Goal: Transaction & Acquisition: Purchase product/service

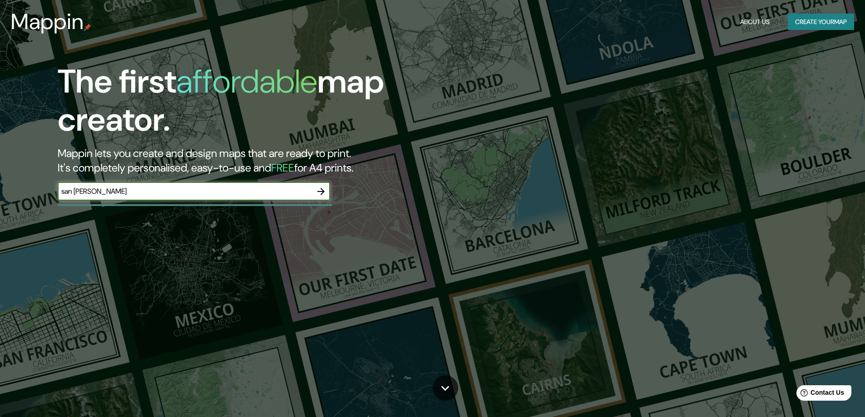
type input "san josé de mayo"
click at [324, 194] on icon "button" at bounding box center [321, 191] width 11 height 11
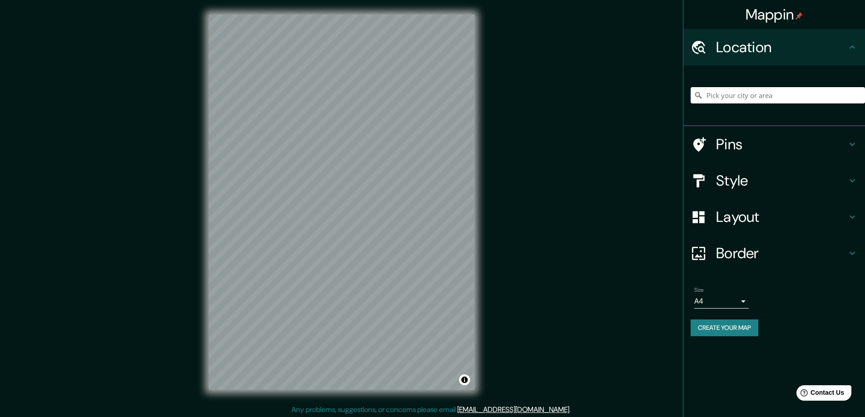
click at [737, 95] on input "Pick your city or area" at bounding box center [778, 95] width 174 height 16
click at [730, 49] on h4 "Location" at bounding box center [781, 47] width 131 height 18
click at [727, 98] on input "Pick your city or area" at bounding box center [778, 95] width 174 height 16
click at [760, 142] on h4 "Pins" at bounding box center [781, 144] width 131 height 18
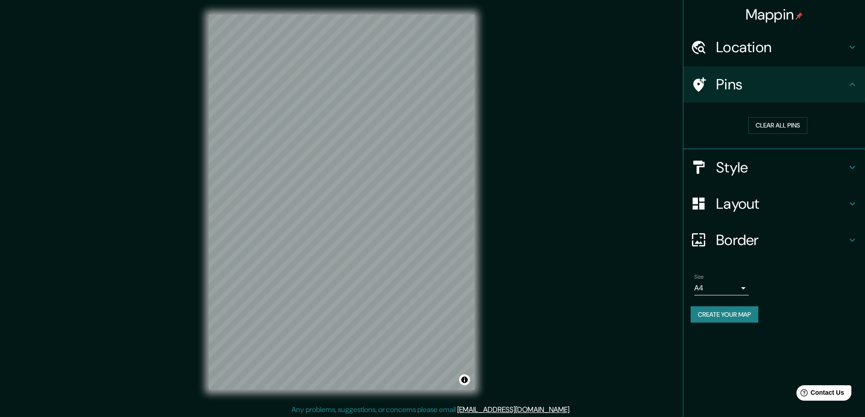
click at [746, 170] on h4 "Style" at bounding box center [781, 167] width 131 height 18
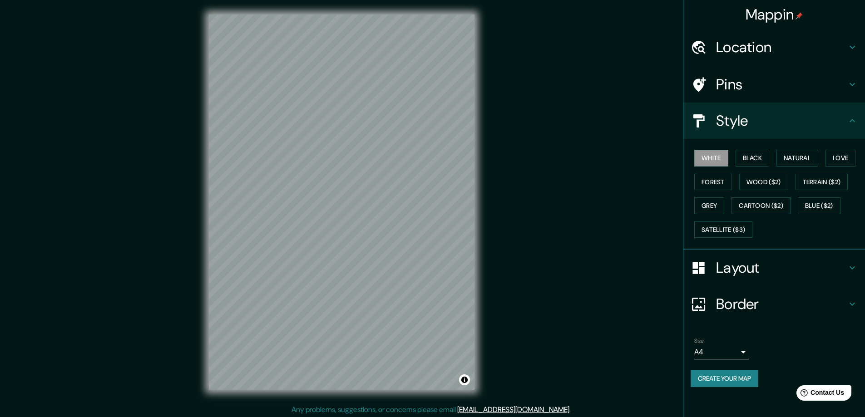
click at [743, 80] on h4 "Pins" at bounding box center [781, 84] width 131 height 18
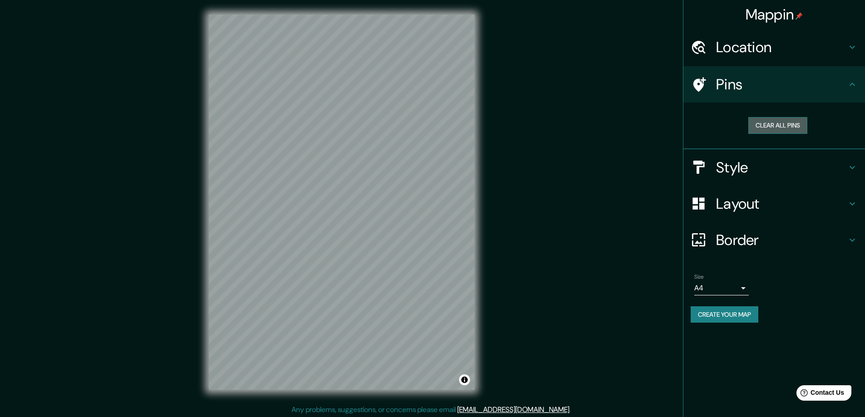
click at [766, 124] on button "Clear all pins" at bounding box center [777, 125] width 59 height 17
click at [734, 161] on h4 "Style" at bounding box center [781, 167] width 131 height 18
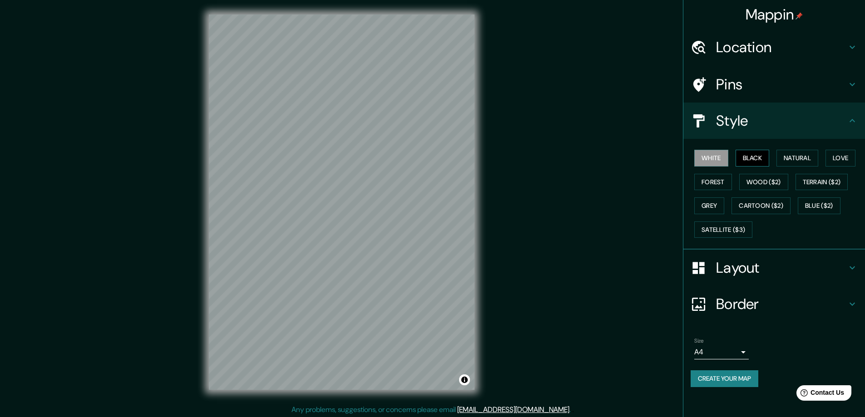
click at [750, 159] on button "Black" at bounding box center [753, 158] width 34 height 17
click at [809, 160] on button "Natural" at bounding box center [797, 158] width 42 height 17
click at [836, 158] on button "Love" at bounding box center [841, 158] width 30 height 17
click at [722, 183] on button "Forest" at bounding box center [713, 182] width 38 height 17
click at [721, 204] on button "Grey" at bounding box center [709, 206] width 30 height 17
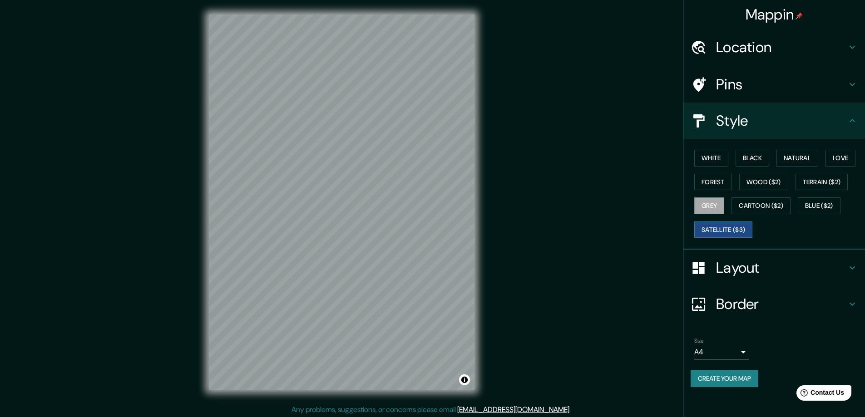
click at [721, 229] on button "Satellite ($3)" at bounding box center [723, 230] width 58 height 17
click at [722, 155] on button "White" at bounding box center [711, 158] width 34 height 17
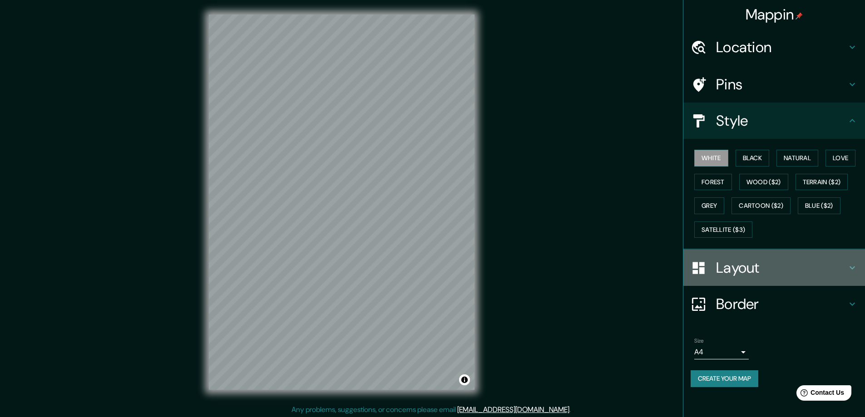
click at [736, 271] on h4 "Layout" at bounding box center [781, 268] width 131 height 18
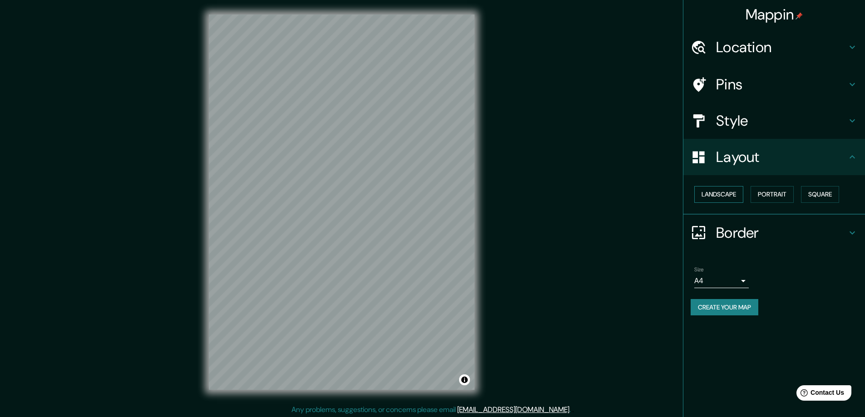
click at [730, 195] on button "Landscape" at bounding box center [718, 194] width 49 height 17
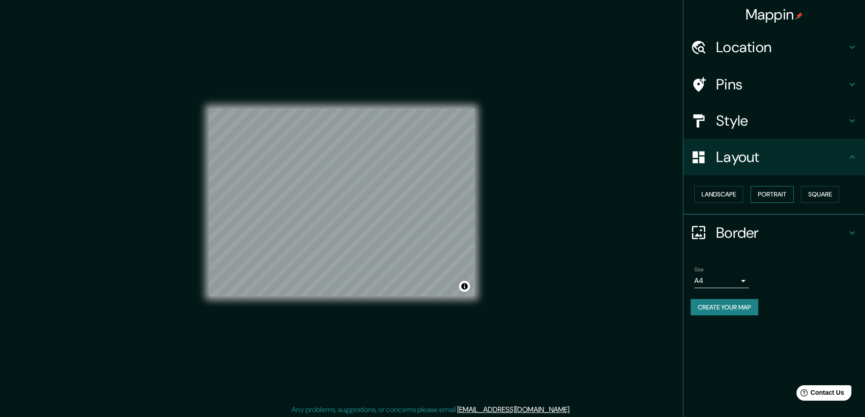
click at [771, 197] on button "Portrait" at bounding box center [772, 194] width 43 height 17
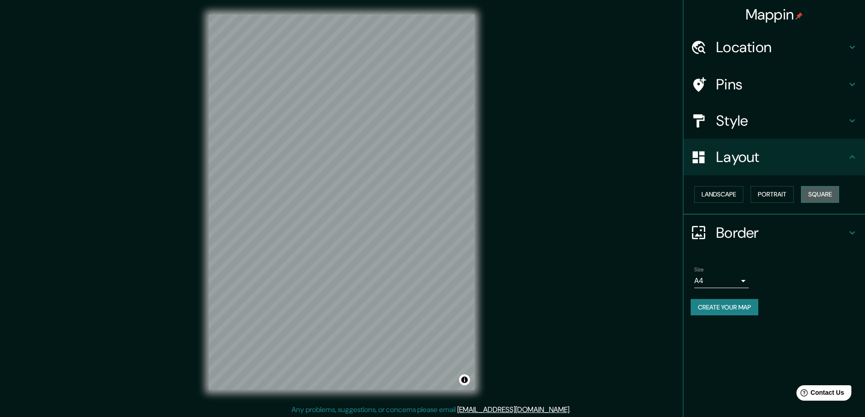
click at [839, 193] on button "Square" at bounding box center [820, 194] width 38 height 17
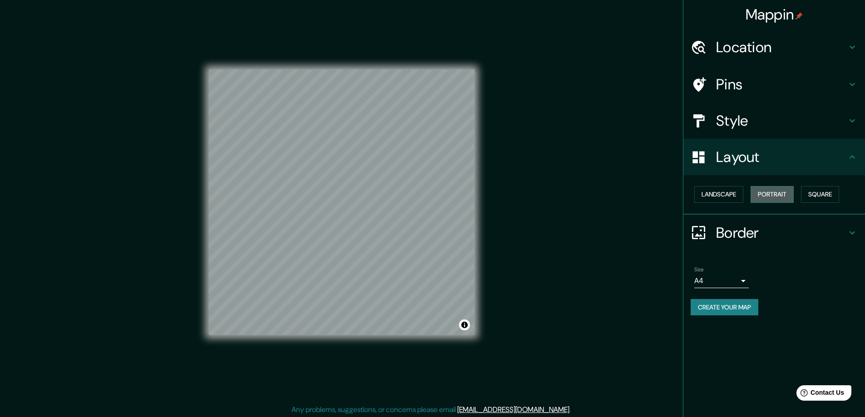
click at [784, 193] on button "Portrait" at bounding box center [772, 194] width 43 height 17
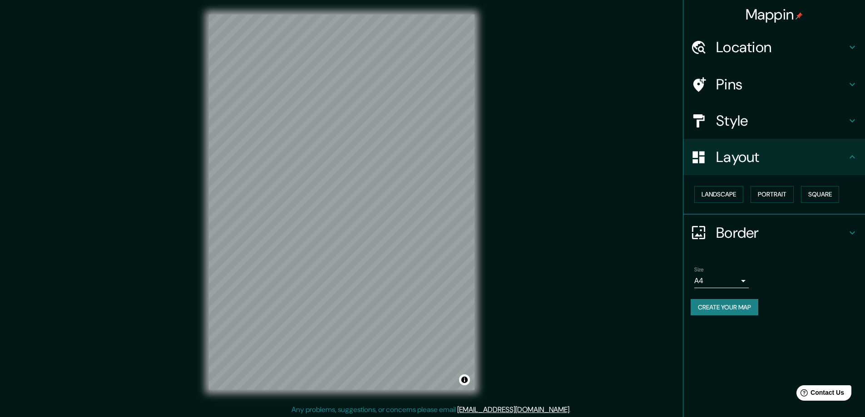
click at [767, 237] on h4 "Border" at bounding box center [781, 233] width 131 height 18
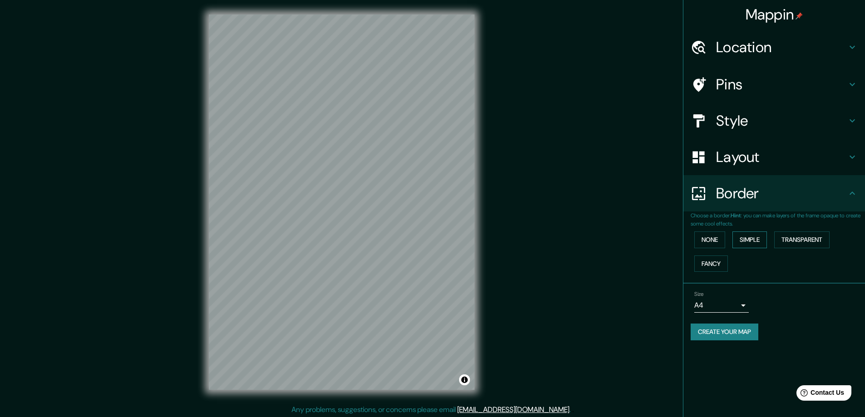
click at [742, 237] on button "Simple" at bounding box center [749, 240] width 35 height 17
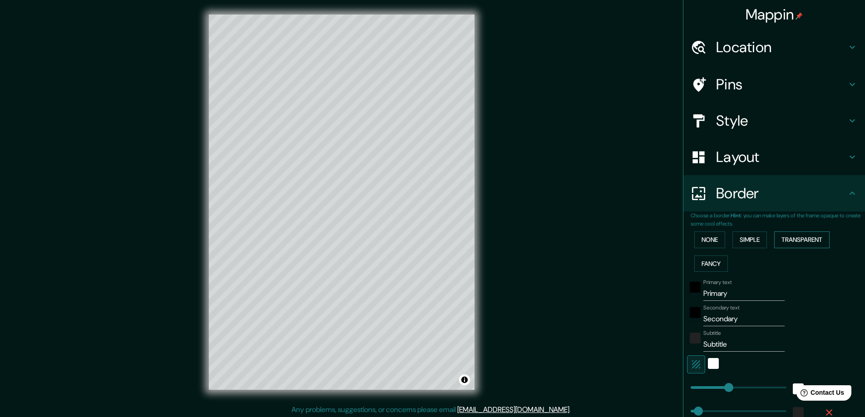
click at [793, 237] on button "Transparent" at bounding box center [801, 240] width 55 height 17
click at [711, 264] on button "Fancy" at bounding box center [711, 264] width 34 height 17
click at [786, 242] on button "Transparent" at bounding box center [801, 240] width 55 height 17
click at [715, 292] on input "Primary" at bounding box center [743, 294] width 81 height 15
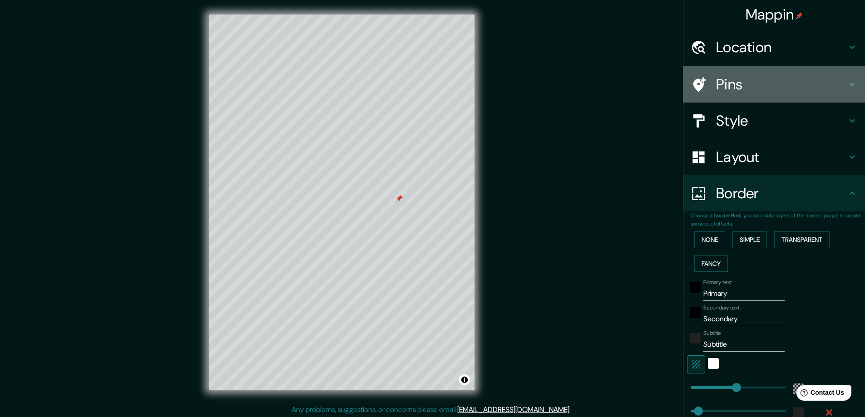
click at [716, 86] on h4 "Pins" at bounding box center [781, 84] width 131 height 18
type input "281"
type input "47"
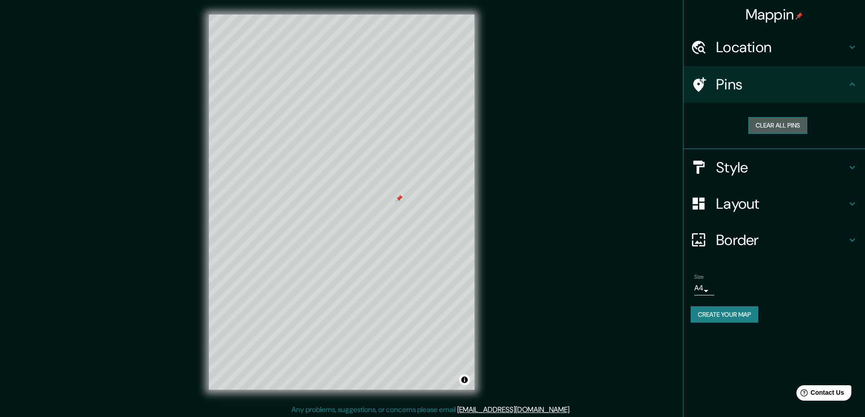
click at [764, 125] on button "Clear all pins" at bounding box center [777, 125] width 59 height 17
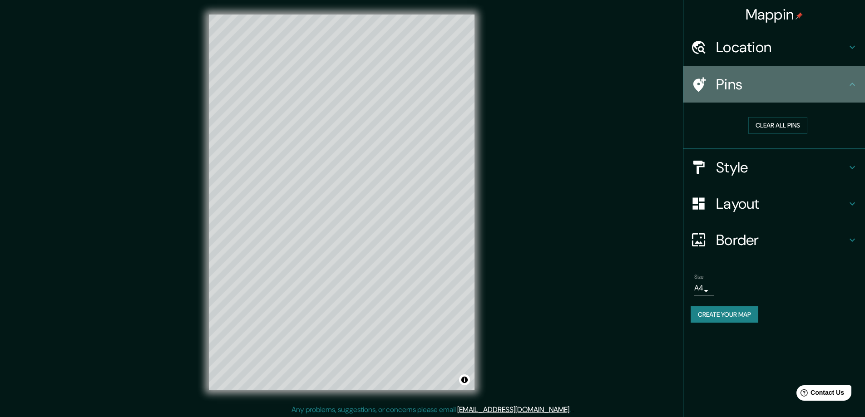
click at [708, 84] on div at bounding box center [703, 85] width 25 height 16
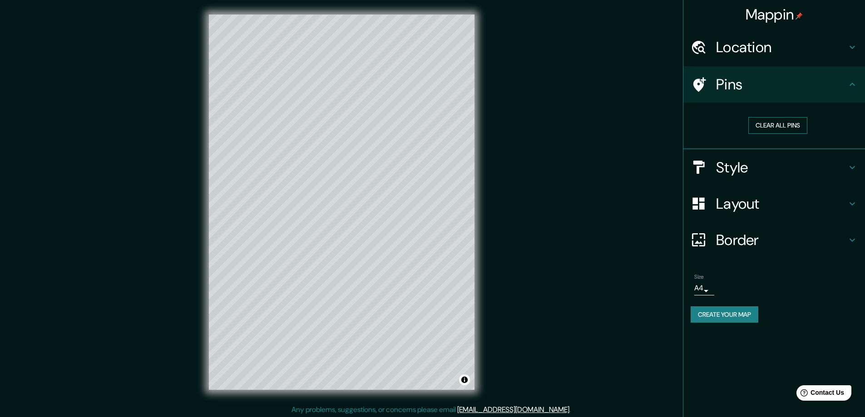
click at [783, 123] on button "Clear all pins" at bounding box center [777, 125] width 59 height 17
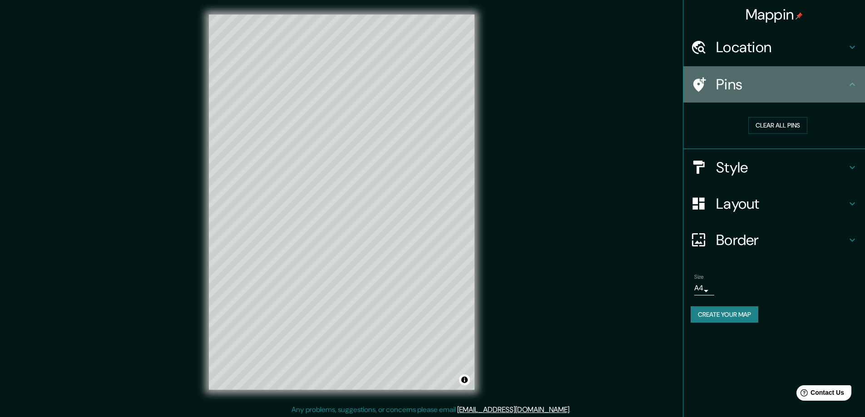
click at [853, 83] on icon at bounding box center [852, 84] width 11 height 11
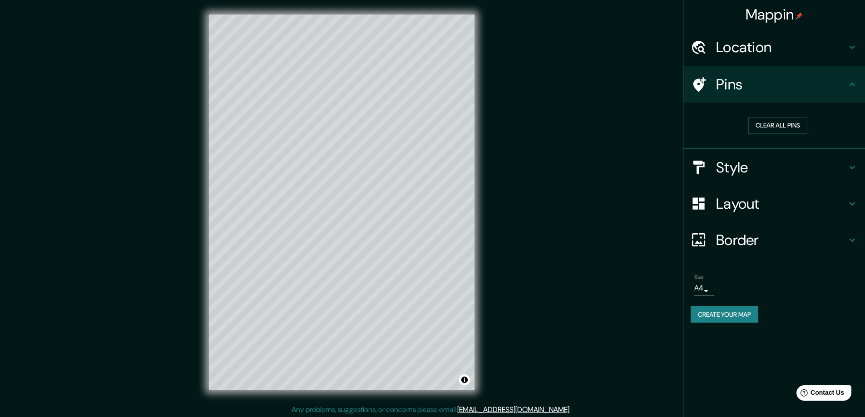
click at [747, 240] on h4 "Border" at bounding box center [781, 240] width 131 height 18
type input "281"
type input "47"
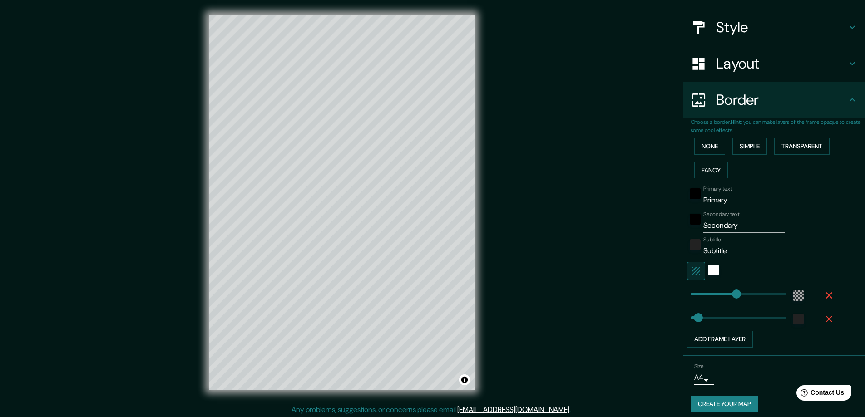
scroll to position [99, 0]
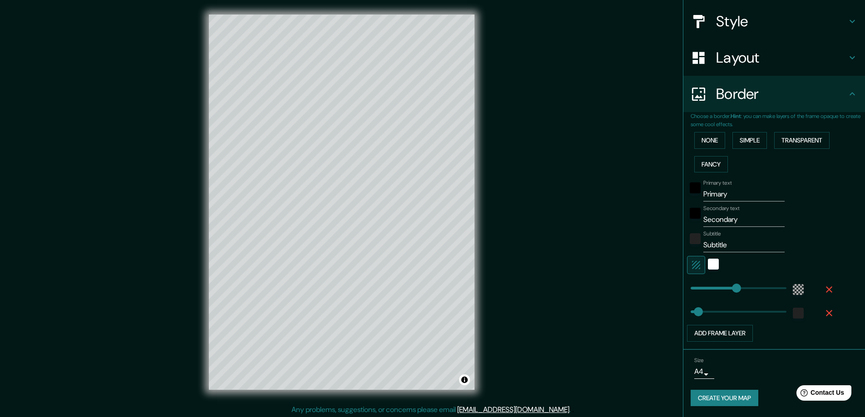
click at [720, 191] on input "Primary" at bounding box center [743, 194] width 81 height 15
type input "S"
type input "281"
type input "47"
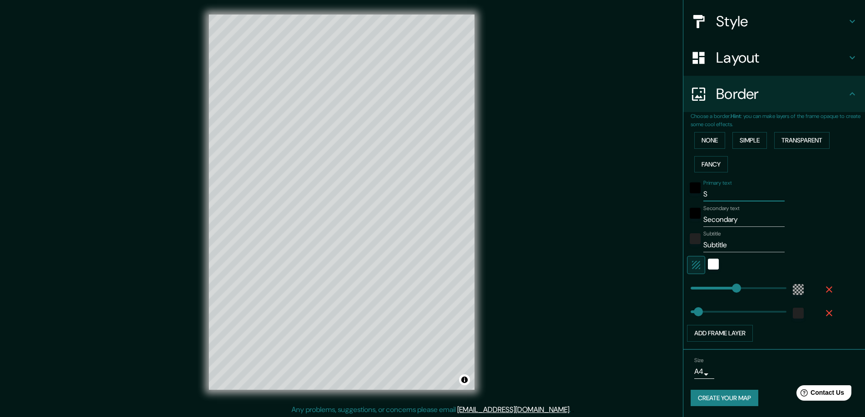
type input "SA"
type input "281"
type input "47"
type input "SAN"
type input "281"
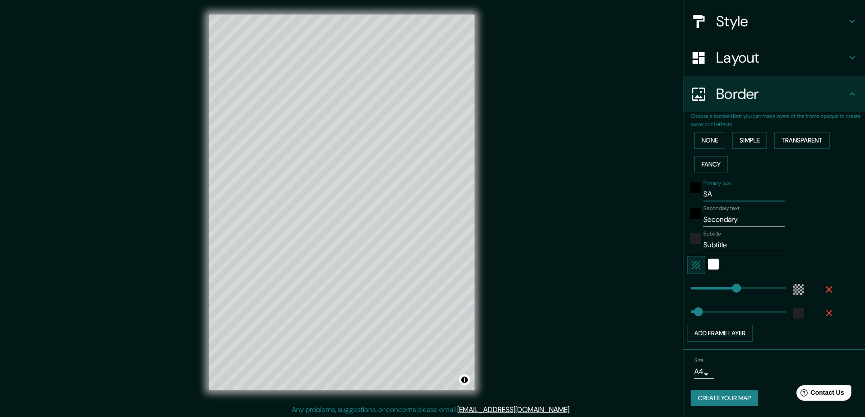
type input "47"
type input "SAN"
type input "281"
type input "47"
type input "SAN J"
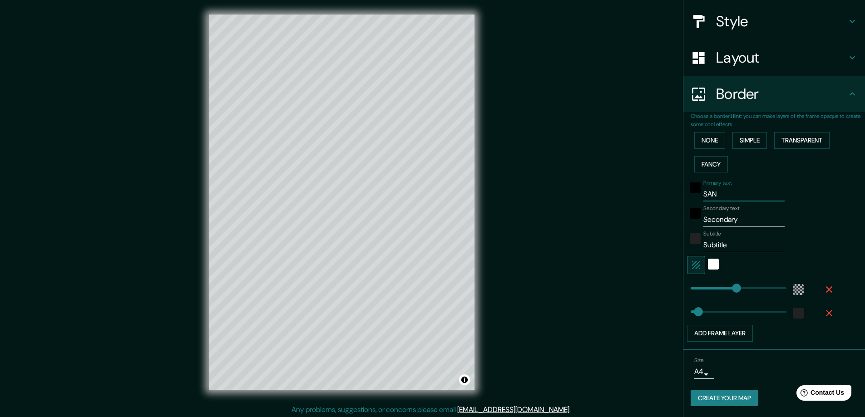
type input "281"
type input "47"
type input "SAN JO"
type input "281"
type input "47"
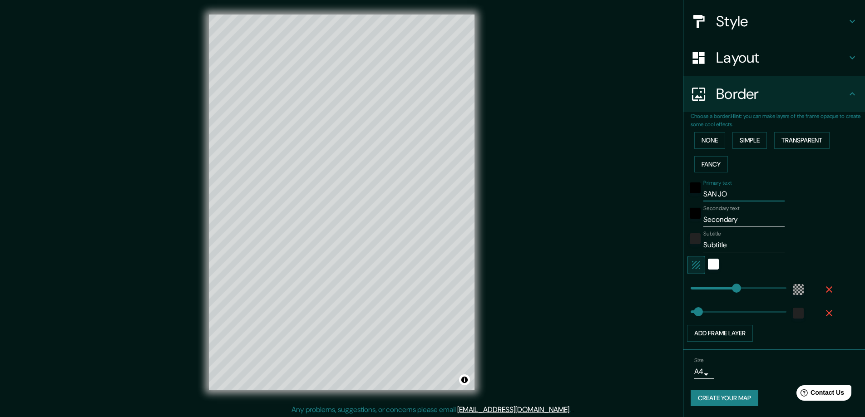
type input "SAN JOS"
type input "281"
type input "47"
type input "SAN JOSÉ"
type input "281"
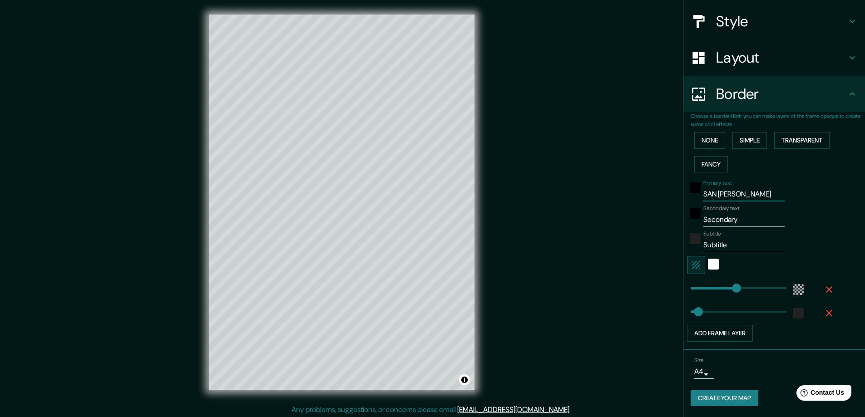
type input "47"
type input "SAN JOSÉ"
type input "281"
type input "47"
type input "SAN JOSÉ D"
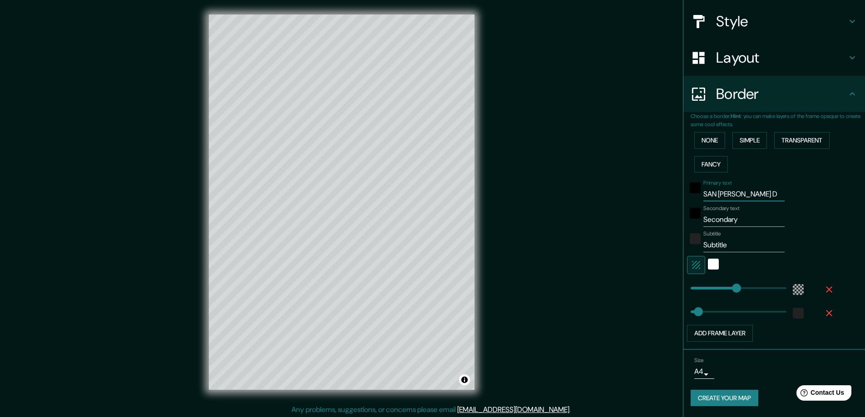
type input "281"
type input "47"
type input "SAN JOSÉ DE"
type input "281"
type input "47"
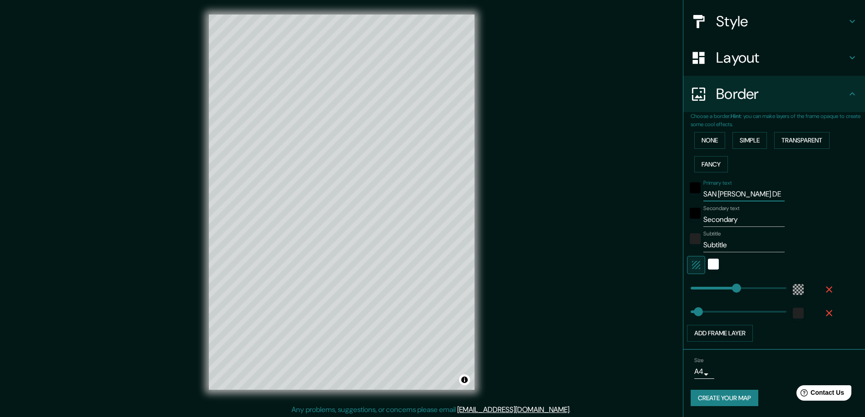
type input "SAN JOSÉ DE M"
type input "281"
type input "47"
type input "SAN JOSÉ DE"
type input "281"
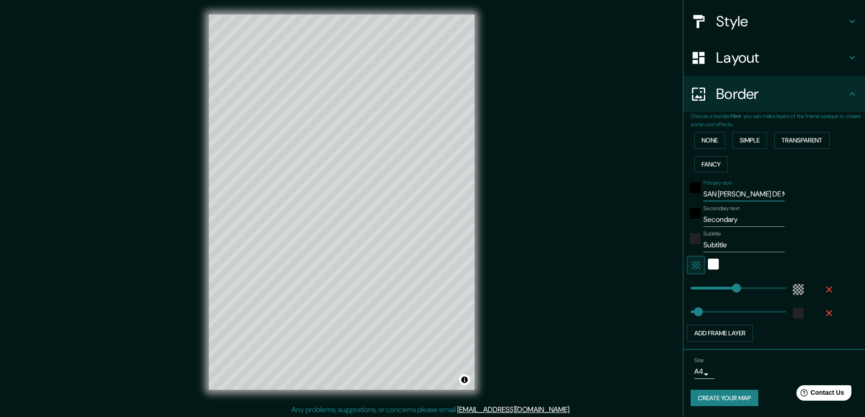
type input "47"
type input "SAN JOSÉ DE"
type input "281"
type input "47"
type input "SAN JOSÉ D"
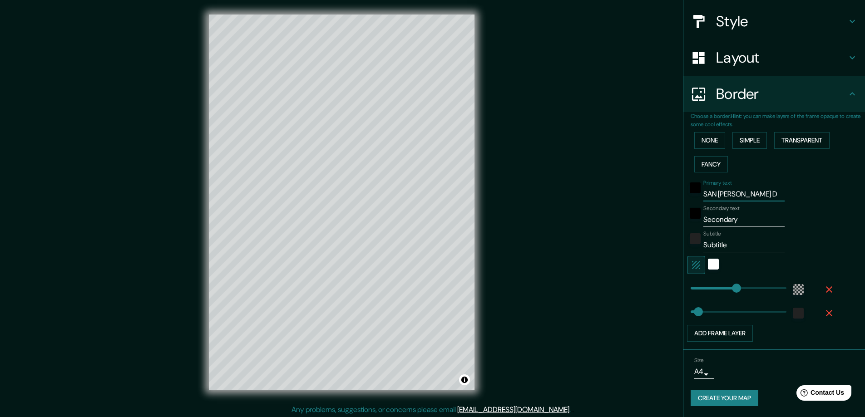
type input "281"
type input "47"
type input "SAN JOSÉ"
type input "281"
type input "47"
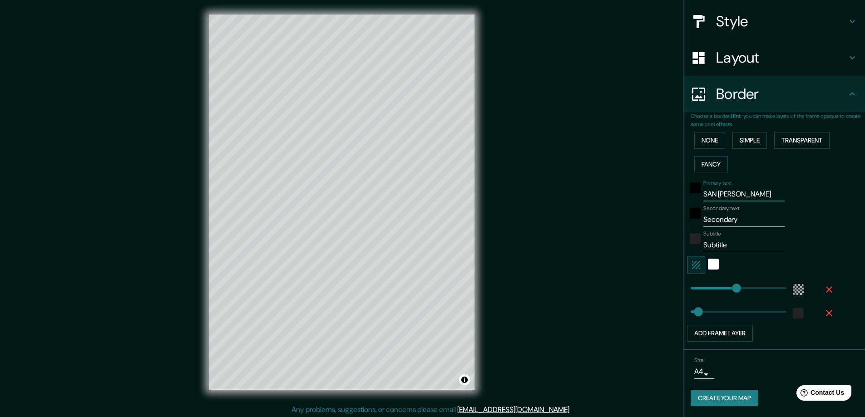
type input "SAN JOSÉ"
type input "281"
type input "47"
type input "SAN JOSÉ"
click at [705, 215] on input "Secondary" at bounding box center [743, 220] width 81 height 15
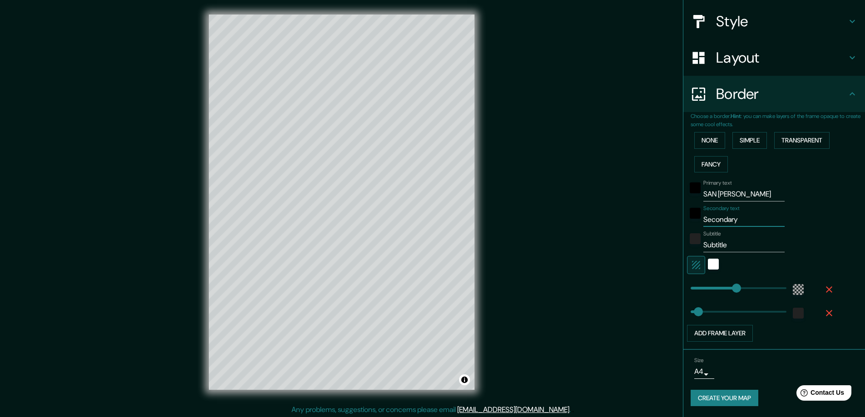
click at [705, 215] on input "Secondary" at bounding box center [743, 220] width 81 height 15
type input "U"
type input "281"
type input "47"
type input "UR"
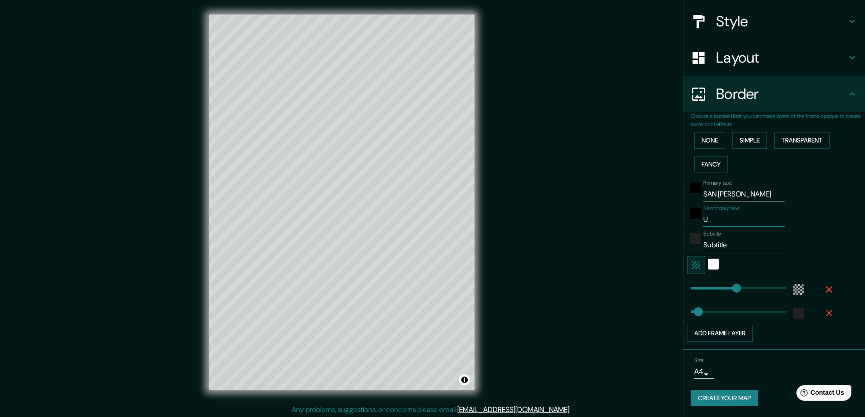
type input "281"
type input "47"
type input "URU"
type input "281"
type input "47"
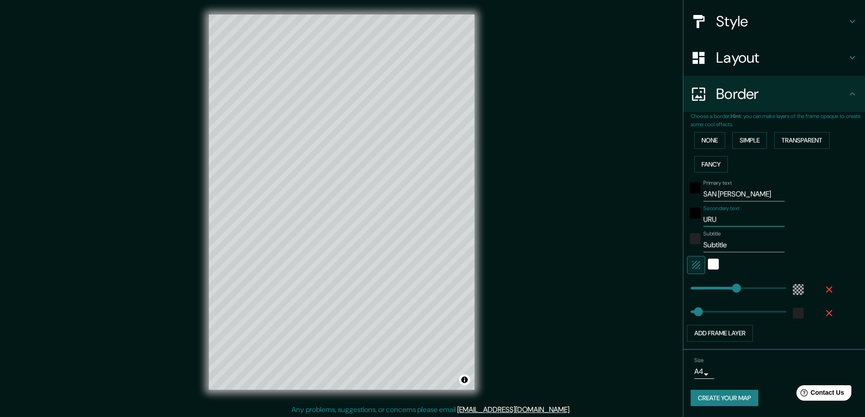
type input "URUG"
type input "281"
type input "47"
type input "URUGU"
type input "281"
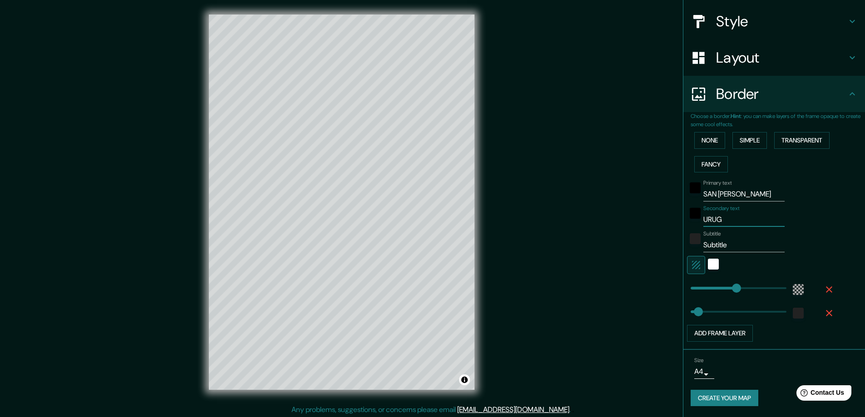
type input "47"
type input "URUGUA"
type input "281"
type input "47"
type input "URUGUAY"
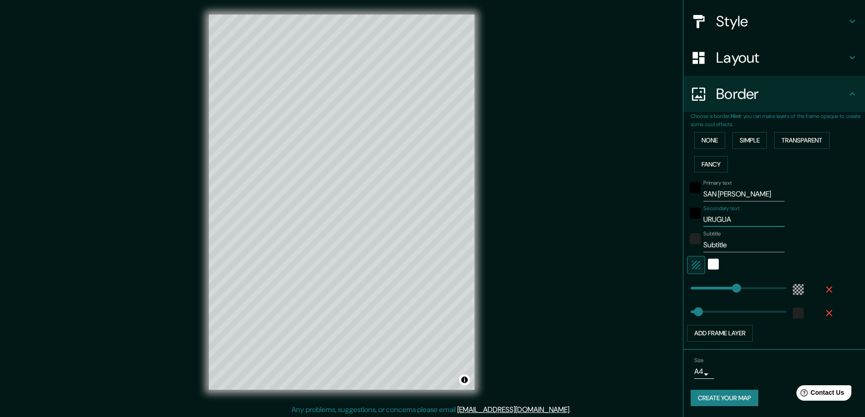
type input "281"
type input "47"
type input "URUGUAY"
click at [716, 244] on input "Subtitle" at bounding box center [743, 245] width 81 height 15
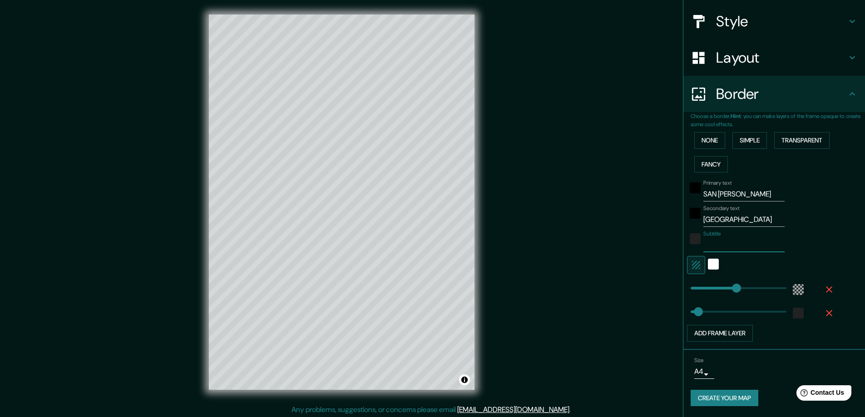
type input "281"
type input "47"
type input "Subtitle"
type input "281"
type input "47"
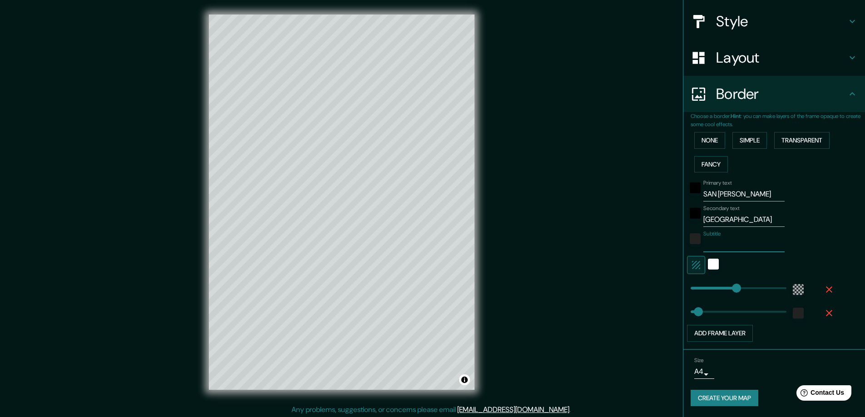
type input "281"
type input "47"
click at [708, 264] on div "white" at bounding box center [713, 264] width 11 height 11
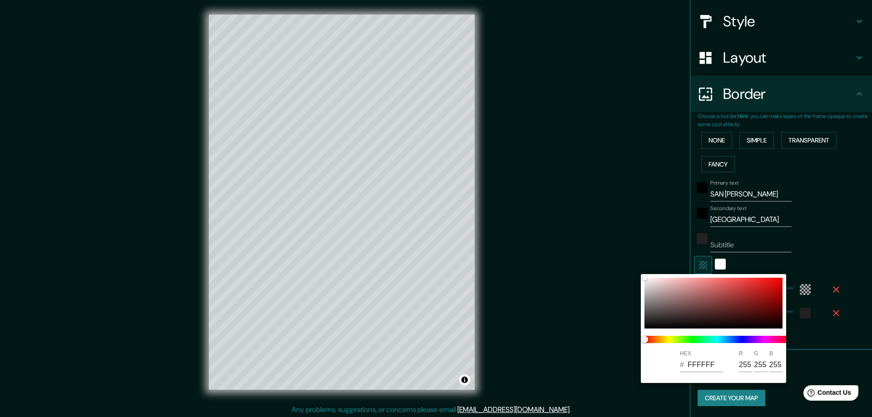
click at [711, 264] on div at bounding box center [436, 208] width 872 height 417
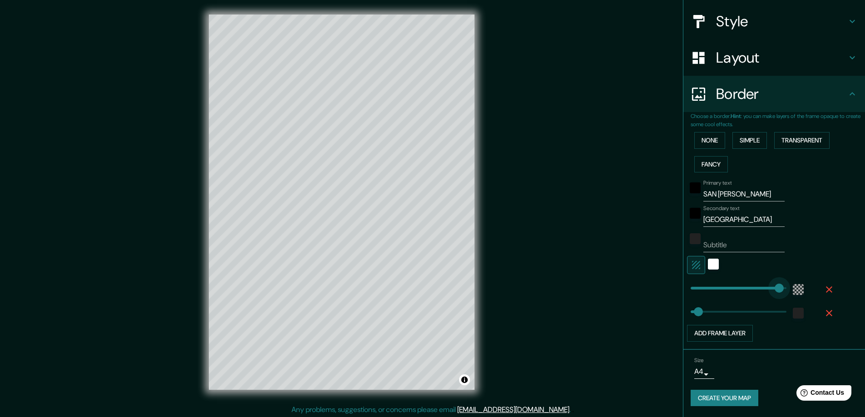
type input "585"
drag, startPoint x: 729, startPoint y: 289, endPoint x: 783, endPoint y: 287, distance: 54.6
type input "47"
type input "133"
drag, startPoint x: 779, startPoint y: 288, endPoint x: 706, endPoint y: 286, distance: 73.6
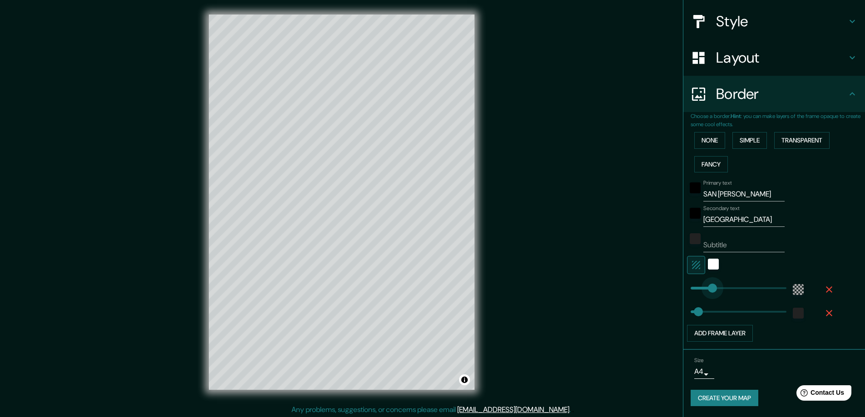
type input "47"
type input "206"
drag, startPoint x: 706, startPoint y: 286, endPoint x: 717, endPoint y: 285, distance: 11.4
type input "47"
type input "239"
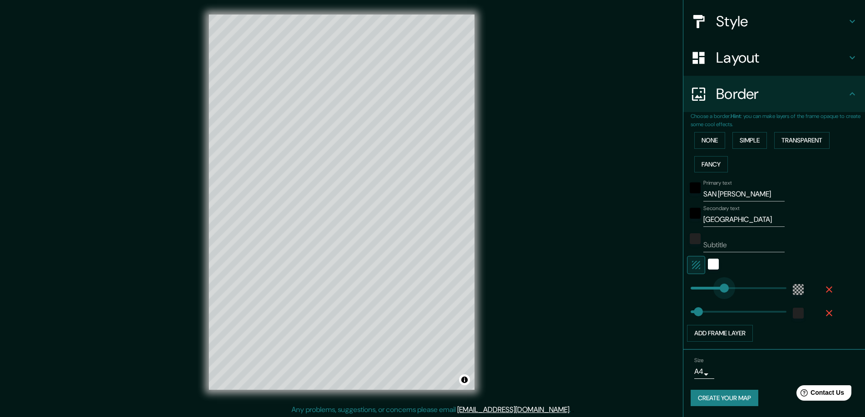
drag, startPoint x: 717, startPoint y: 285, endPoint x: 723, endPoint y: 284, distance: 5.6
type input "47"
type input "208"
type input "47"
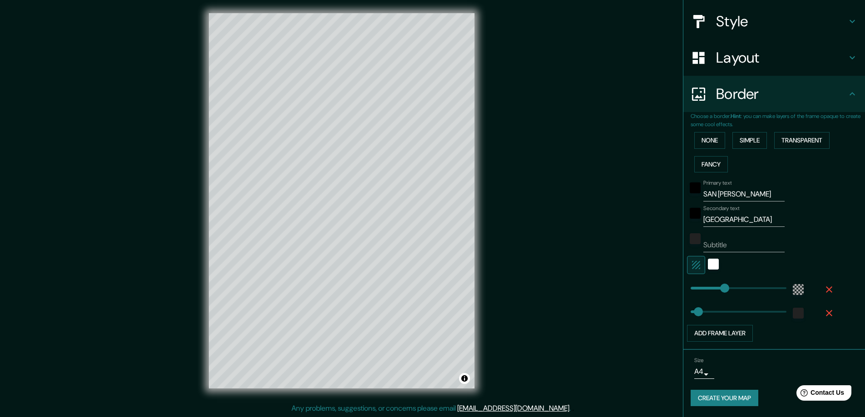
scroll to position [2, 0]
click at [698, 375] on body "Mappin Location Pins Style Layout Border Choose a border. Hint : you can make l…" at bounding box center [432, 206] width 865 height 417
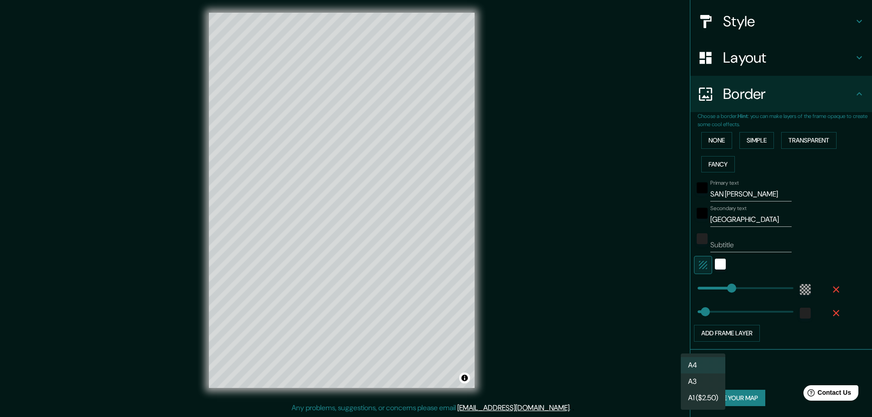
click at [645, 352] on div at bounding box center [436, 208] width 872 height 417
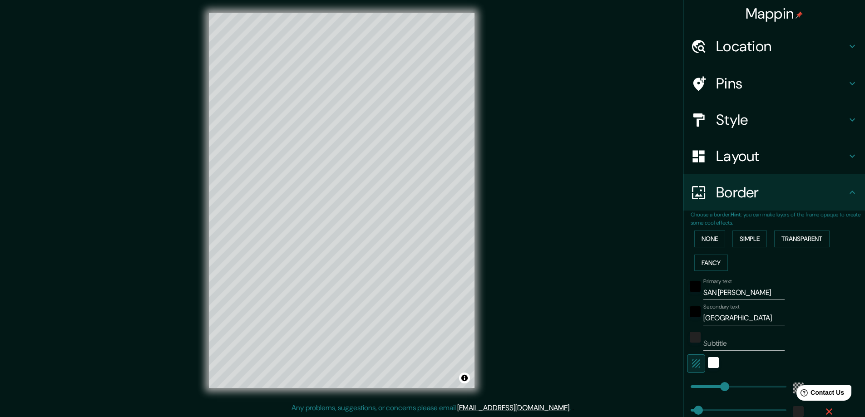
scroll to position [0, 0]
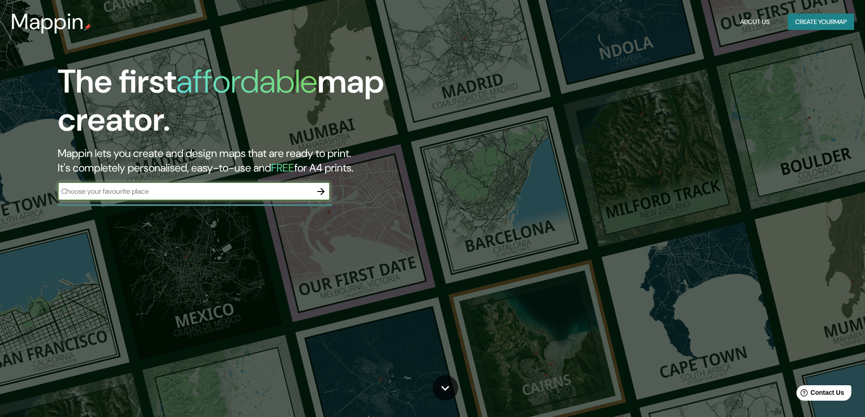
click at [173, 193] on input "text" at bounding box center [185, 191] width 254 height 10
type input "SASSO DI CASTALDA"
click at [322, 189] on icon "button" at bounding box center [320, 191] width 7 height 7
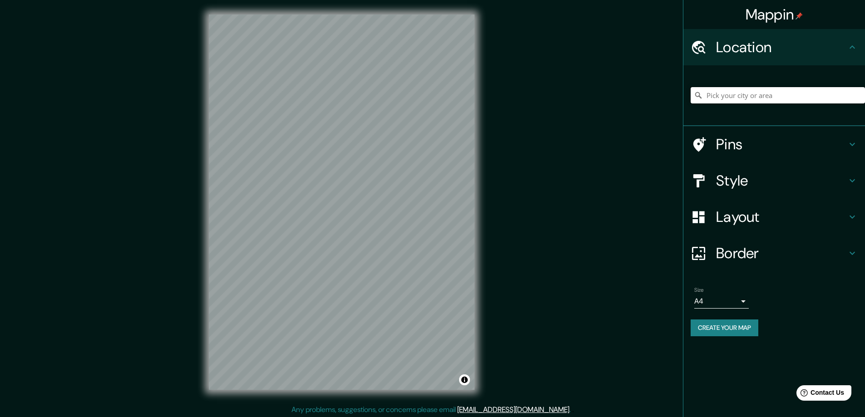
click at [755, 98] on input "Pick your city or area" at bounding box center [778, 95] width 174 height 16
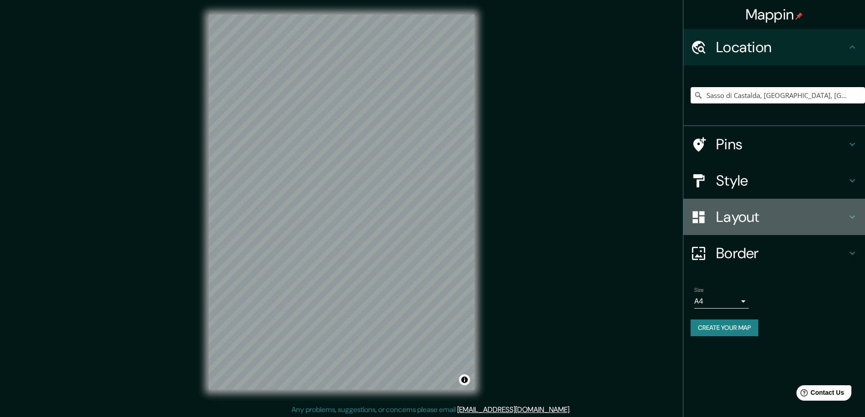
click at [740, 217] on h4 "Layout" at bounding box center [781, 217] width 131 height 18
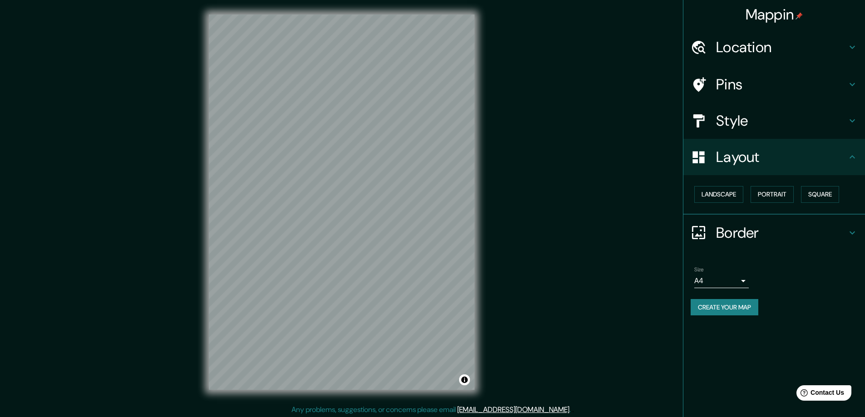
click at [743, 47] on h4 "Location" at bounding box center [781, 47] width 131 height 18
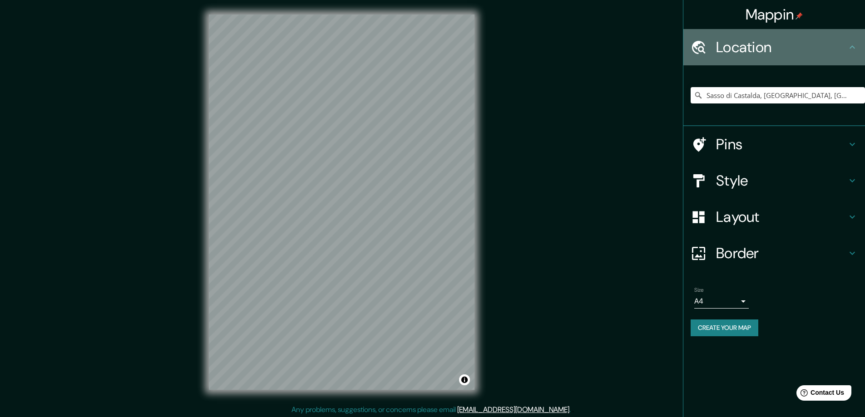
click at [743, 47] on h4 "Location" at bounding box center [781, 47] width 131 height 18
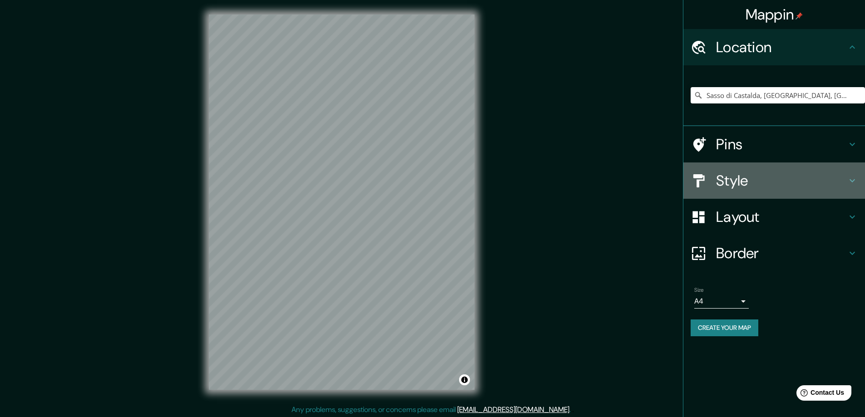
click at [732, 177] on h4 "Style" at bounding box center [781, 181] width 131 height 18
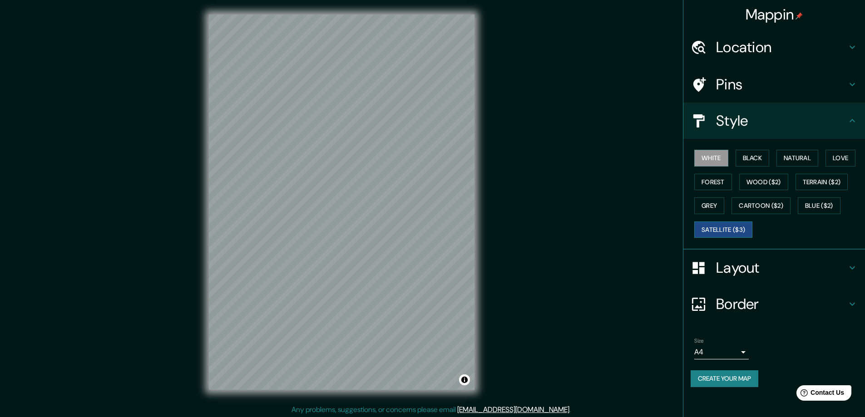
click at [725, 232] on button "Satellite ($3)" at bounding box center [723, 230] width 58 height 17
click at [720, 159] on button "White" at bounding box center [711, 158] width 34 height 17
click at [761, 156] on button "Black" at bounding box center [753, 158] width 34 height 17
click at [796, 153] on button "Natural" at bounding box center [797, 158] width 42 height 17
click at [840, 153] on button "Love" at bounding box center [841, 158] width 30 height 17
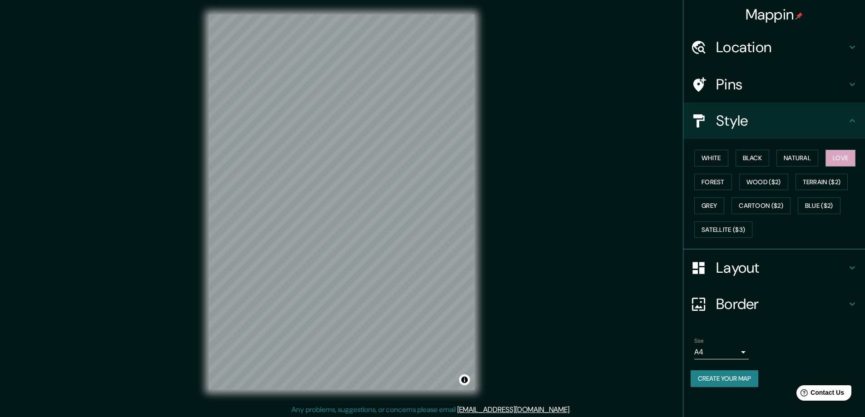
click at [756, 49] on h4 "Location" at bounding box center [781, 47] width 131 height 18
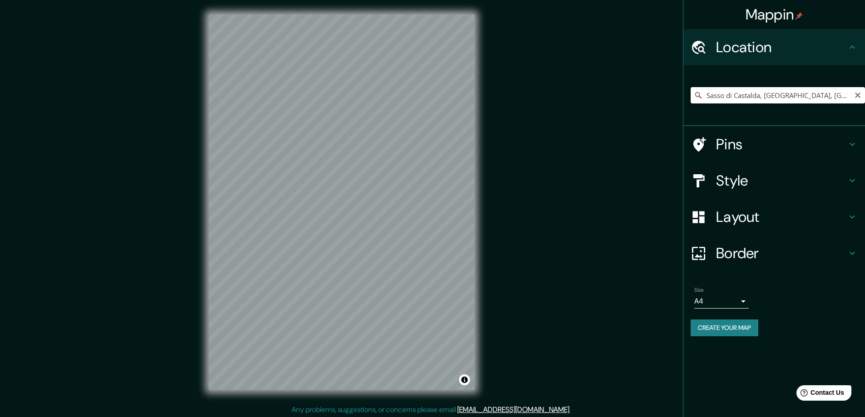
click at [746, 95] on input "Sasso di Castalda, [GEOGRAPHIC_DATA], [GEOGRAPHIC_DATA]" at bounding box center [778, 95] width 174 height 16
click at [750, 97] on input "Burguete, Salvaterra de Miño, [GEOGRAPHIC_DATA], [GEOGRAPHIC_DATA]" at bounding box center [778, 95] width 174 height 16
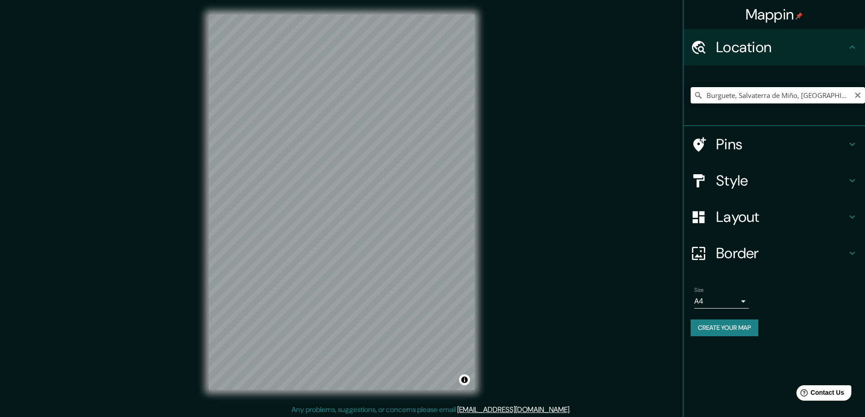
click at [750, 97] on input "Burguete, Salvaterra de Miño, [GEOGRAPHIC_DATA], [GEOGRAPHIC_DATA]" at bounding box center [778, 95] width 174 height 16
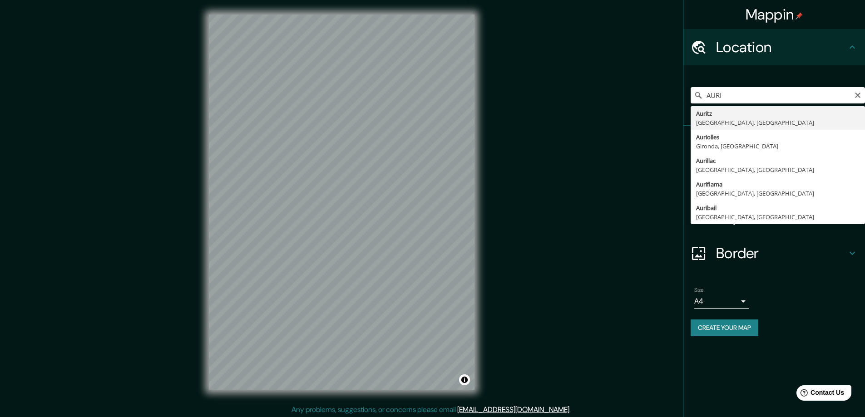
type input "Auritz, [GEOGRAPHIC_DATA], [GEOGRAPHIC_DATA]"
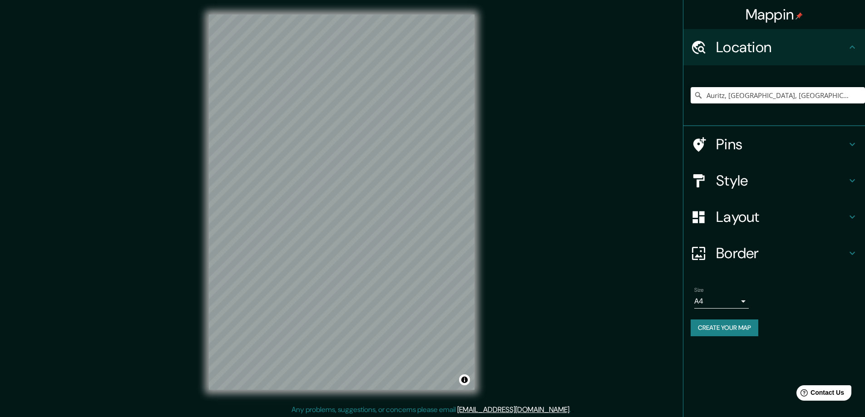
click at [715, 177] on div at bounding box center [703, 181] width 25 height 16
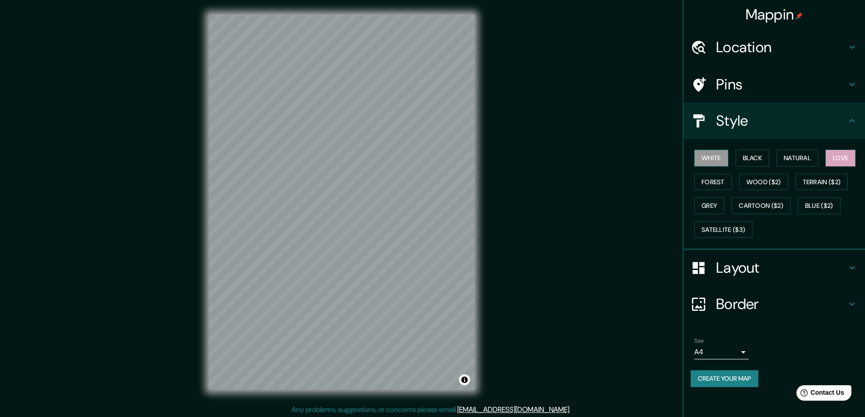
click at [719, 160] on button "White" at bounding box center [711, 158] width 34 height 17
click at [792, 160] on button "Natural" at bounding box center [797, 158] width 42 height 17
click at [753, 156] on button "Black" at bounding box center [753, 158] width 34 height 17
click at [715, 182] on button "Forest" at bounding box center [713, 182] width 38 height 17
click at [715, 208] on button "Grey" at bounding box center [709, 206] width 30 height 17
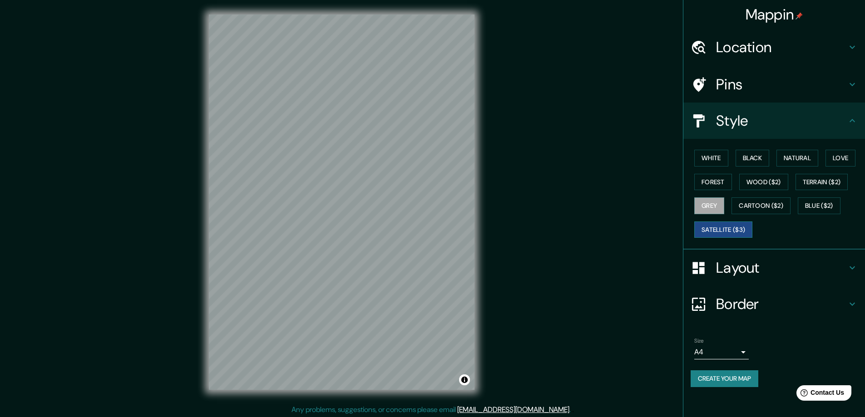
click at [715, 228] on button "Satellite ($3)" at bounding box center [723, 230] width 58 height 17
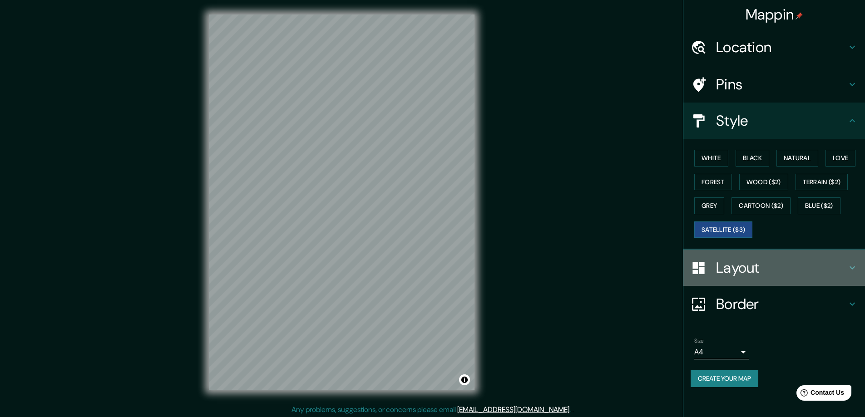
click at [741, 263] on h4 "Layout" at bounding box center [781, 268] width 131 height 18
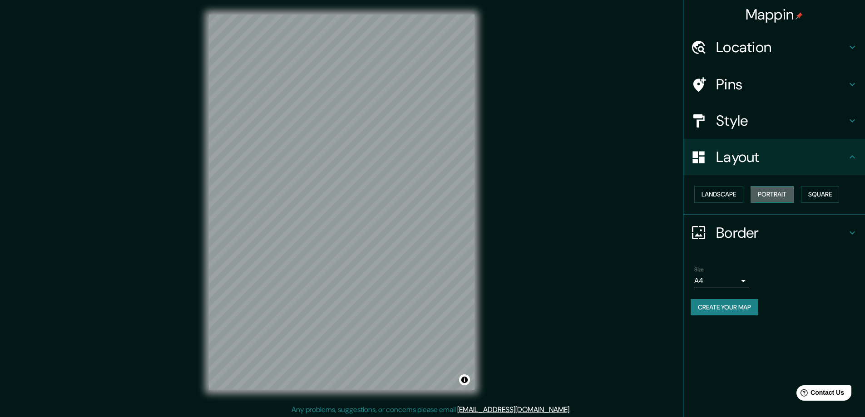
click at [772, 190] on button "Portrait" at bounding box center [772, 194] width 43 height 17
click at [725, 193] on button "Landscape" at bounding box center [718, 194] width 49 height 17
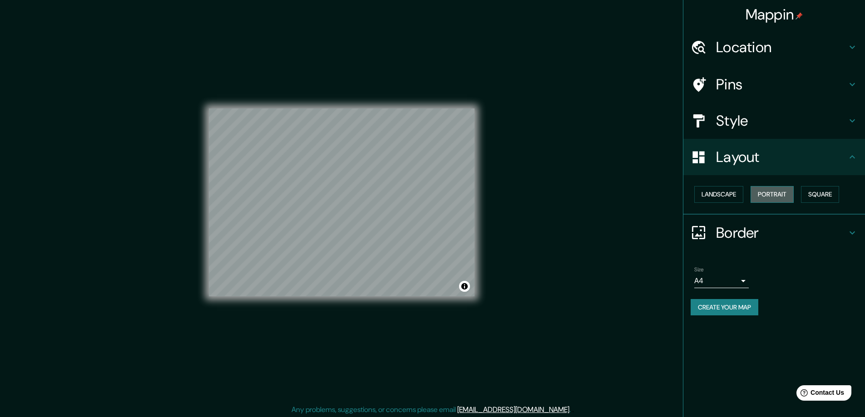
click at [770, 198] on button "Portrait" at bounding box center [772, 194] width 43 height 17
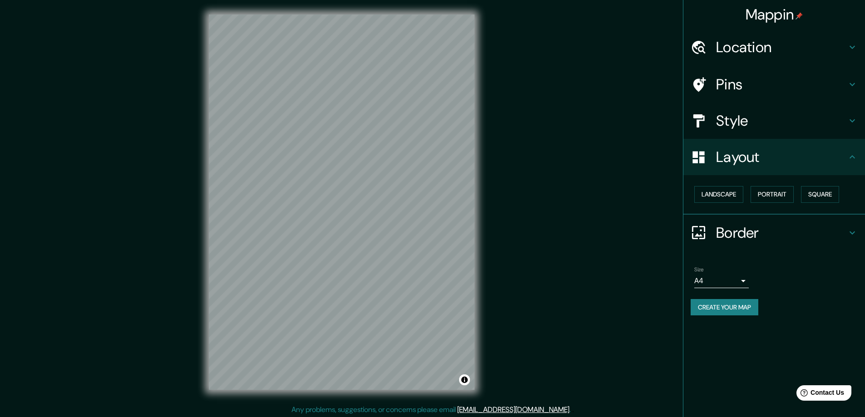
click at [762, 233] on h4 "Border" at bounding box center [781, 233] width 131 height 18
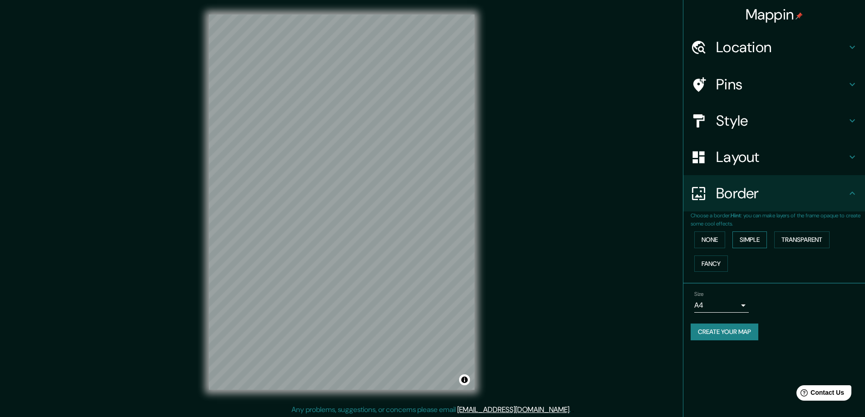
click at [747, 242] on button "Simple" at bounding box center [749, 240] width 35 height 17
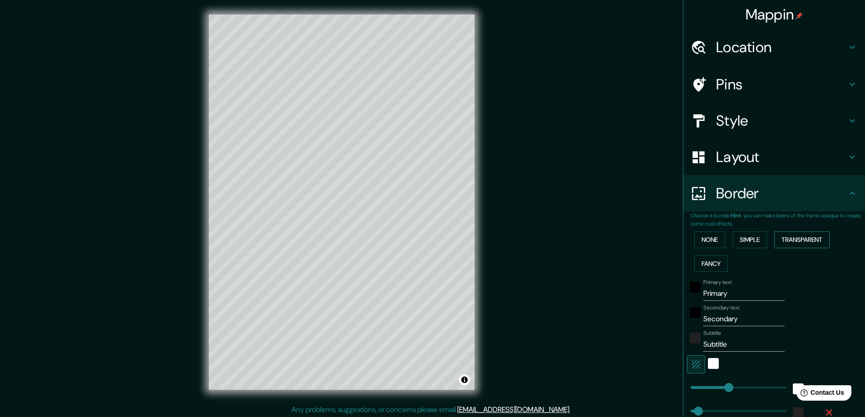
click at [798, 242] on button "Transparent" at bounding box center [801, 240] width 55 height 17
click at [710, 364] on div "white" at bounding box center [713, 363] width 11 height 11
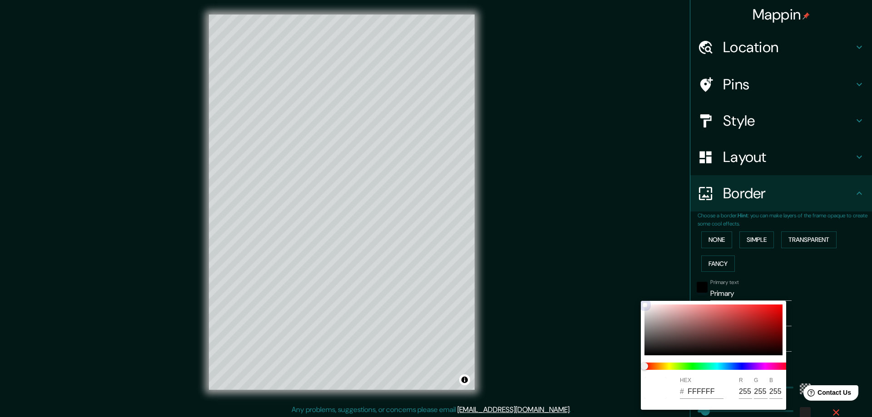
drag, startPoint x: 659, startPoint y: 356, endPoint x: 653, endPoint y: 351, distance: 7.2
click at [655, 352] on div "HEX # FFFFFF R 255 G 255 B 255" at bounding box center [713, 355] width 145 height 109
type input "281"
type input "47"
type input "0E0D0D"
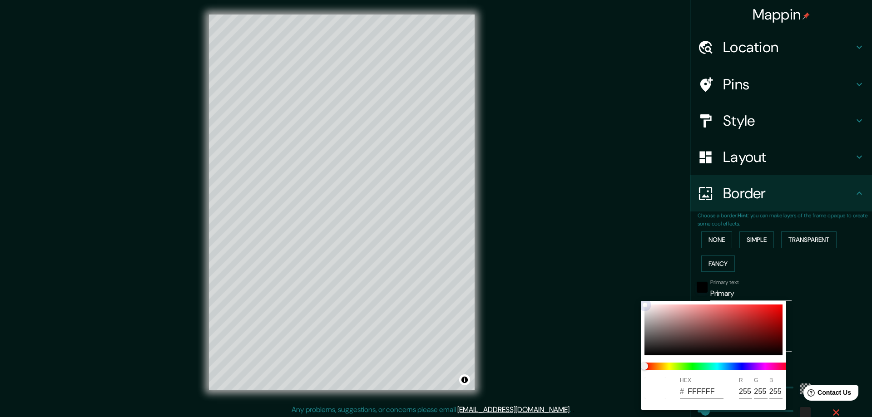
type input "14"
type input "13"
type input "281"
type input "47"
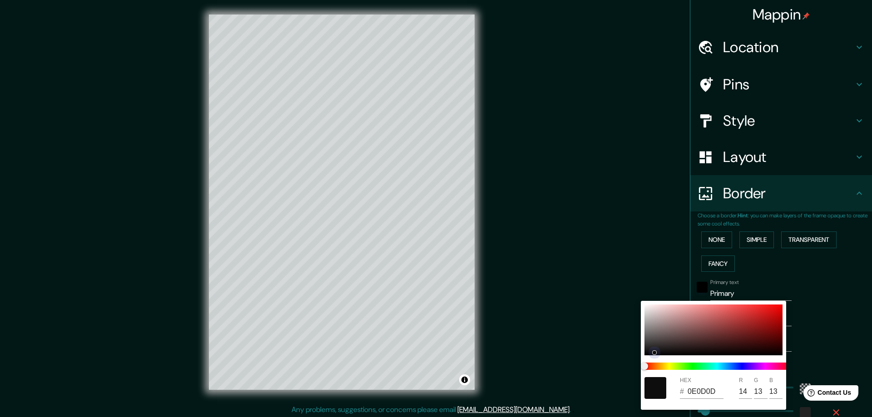
type input "121212"
type input "18"
type input "281"
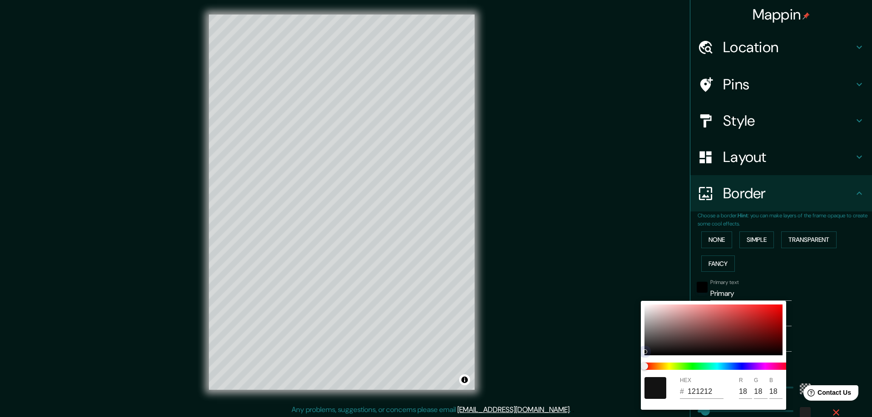
type input "47"
type input "151313"
type input "21"
type input "19"
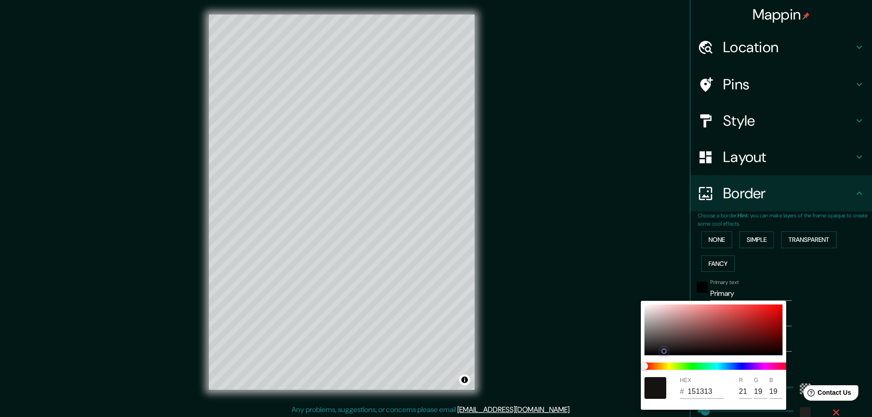
type input "281"
type input "47"
type input "151212"
type input "18"
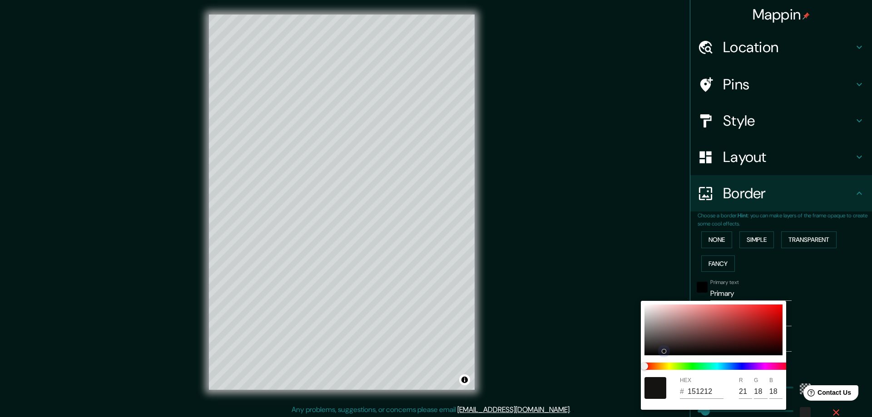
drag, startPoint x: 648, startPoint y: 351, endPoint x: 665, endPoint y: 351, distance: 17.3
click at [665, 351] on div at bounding box center [713, 330] width 138 height 51
type input "281"
type input "47"
type input "281"
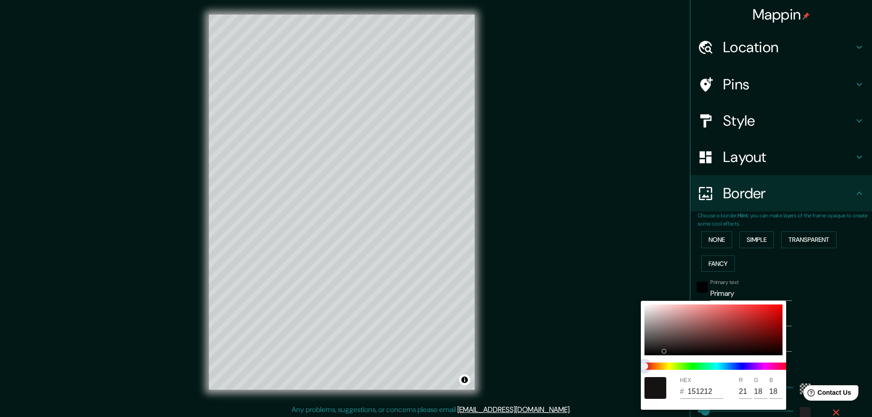
type input "47"
type input "121412"
type input "18"
type input "20"
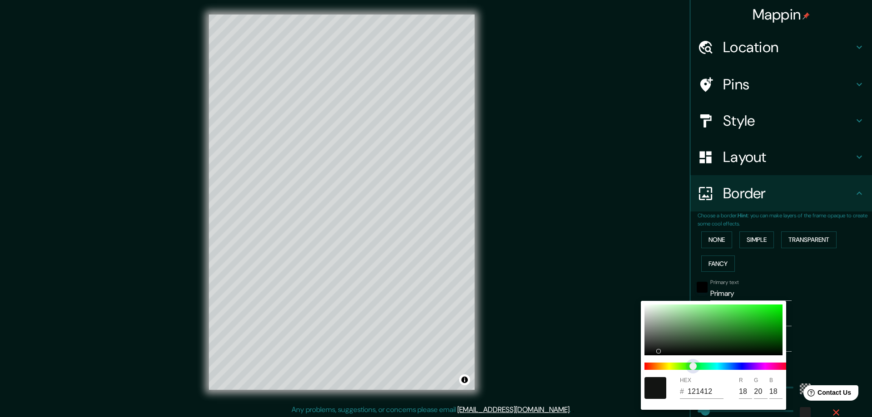
click at [700, 368] on span at bounding box center [716, 366] width 145 height 7
type input "281"
type input "47"
type input "1E221E"
type input "30"
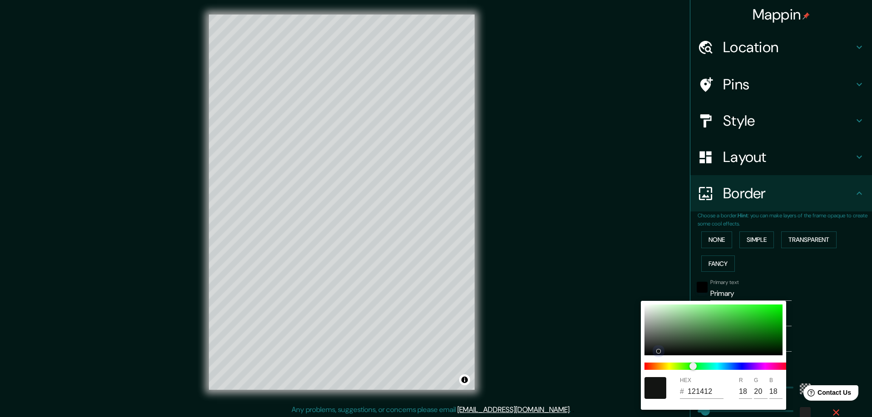
type input "34"
type input "30"
type input "281"
type input "47"
type input "2C352C"
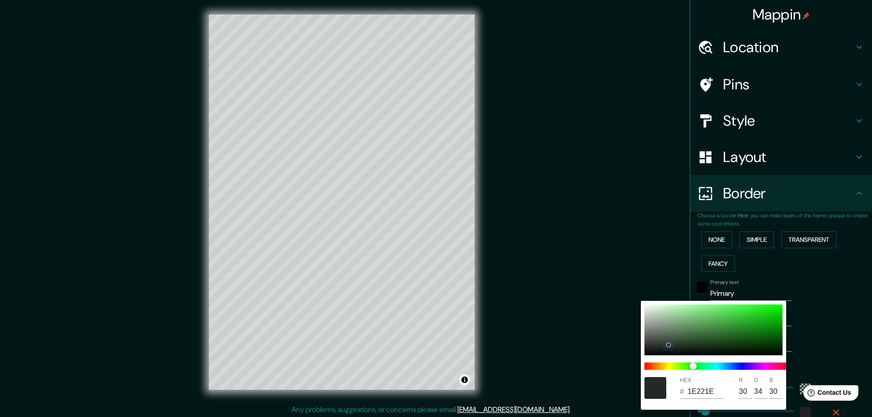
type input "44"
type input "53"
type input "44"
type input "281"
type input "47"
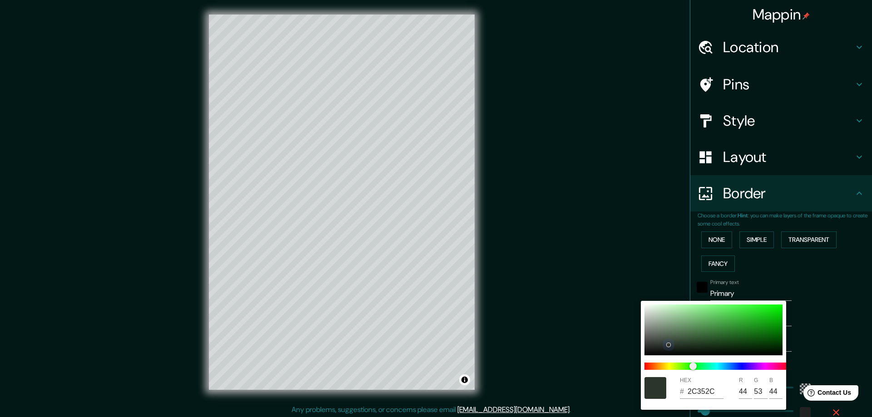
type input "303930"
type input "48"
type input "57"
type input "48"
type input "281"
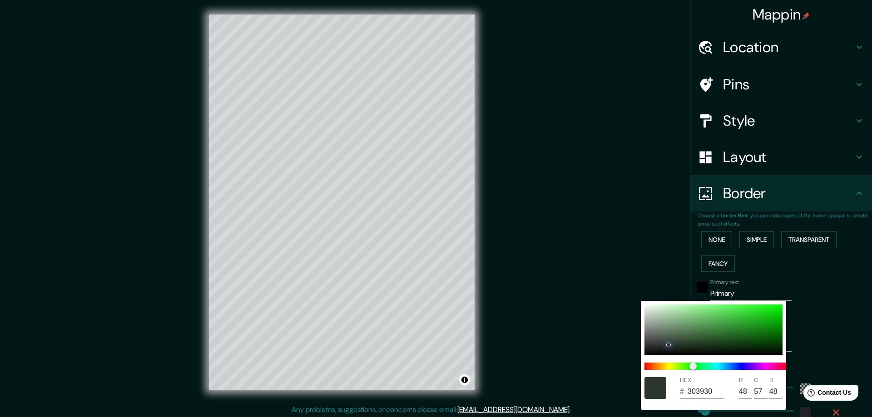
type input "47"
type input "343E34"
type input "52"
type input "62"
type input "52"
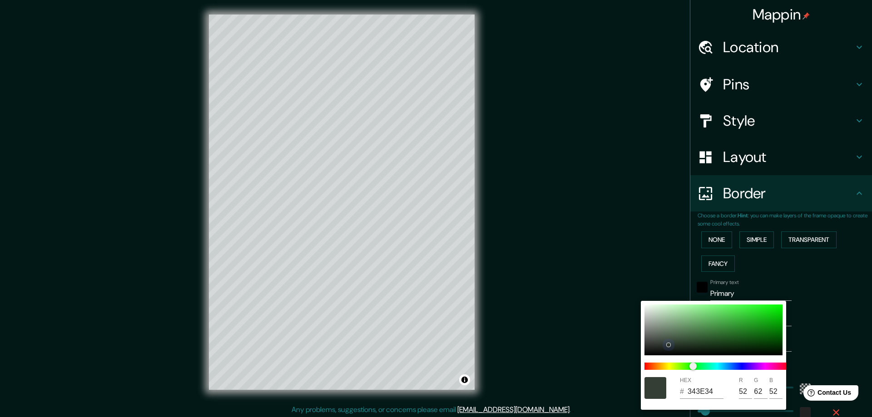
type input "281"
type input "47"
type input "354035"
type input "53"
type input "64"
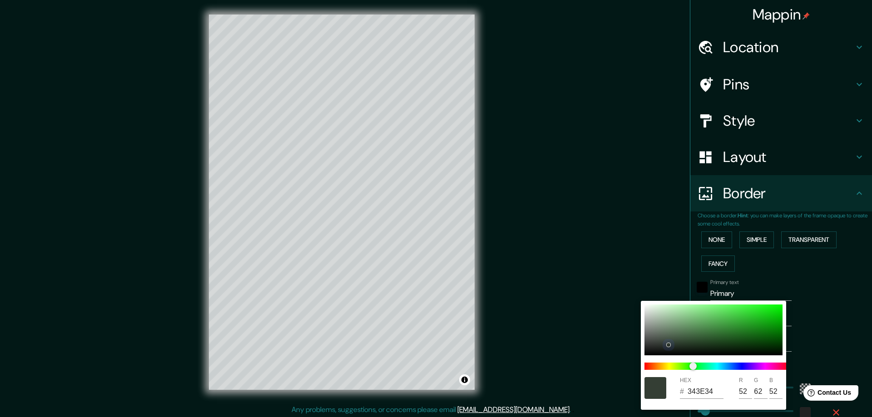
type input "53"
type input "281"
type input "47"
type input "374337"
type input "55"
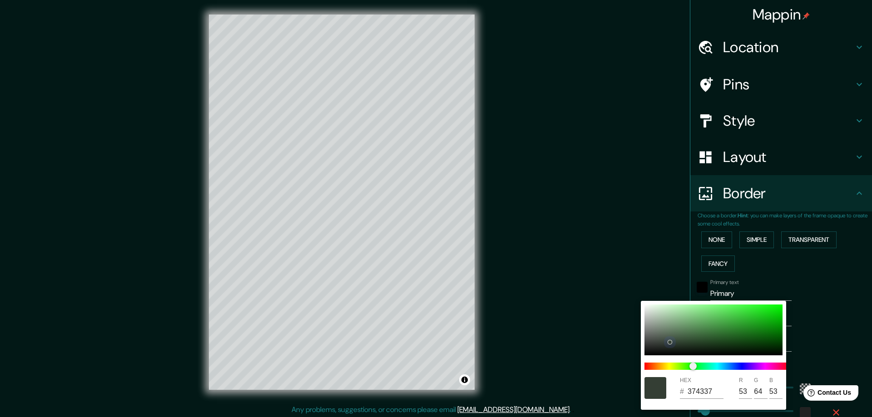
type input "67"
type input "55"
type input "281"
type input "47"
type input "394539"
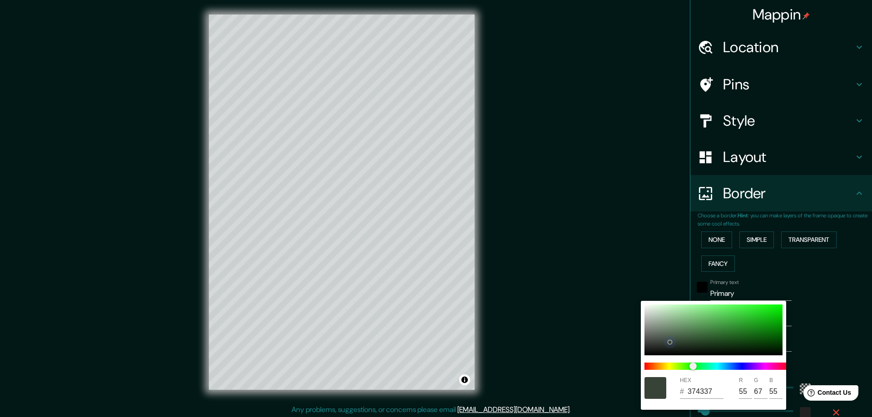
type input "57"
type input "69"
type input "57"
type input "281"
type input "47"
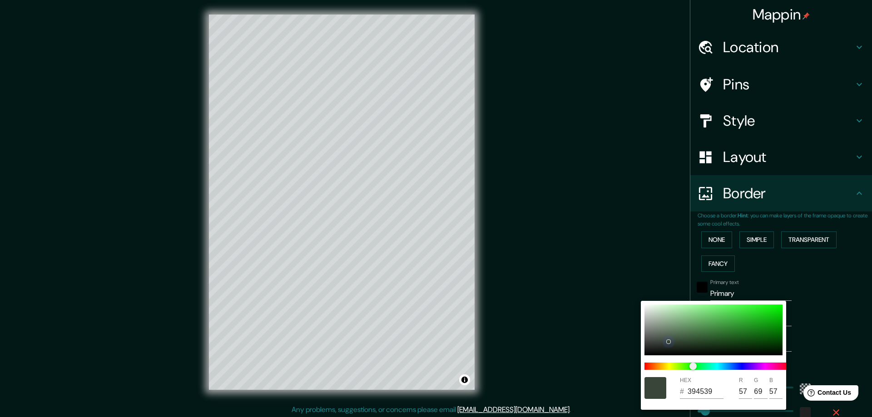
type input "475547"
type input "71"
type input "85"
type input "71"
type input "281"
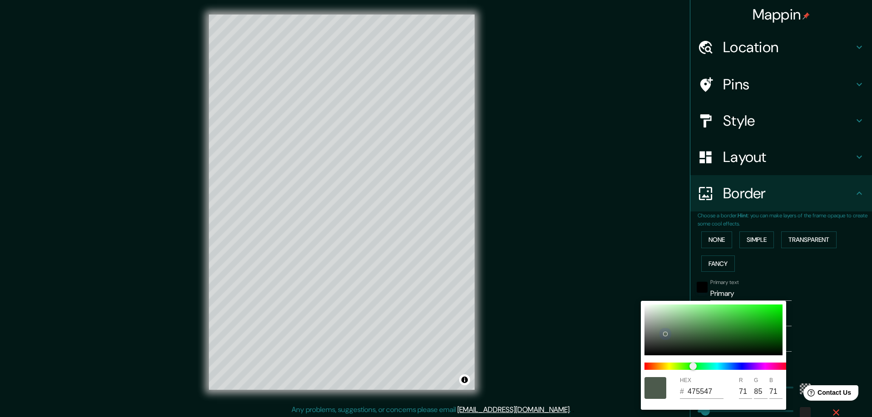
type input "47"
type input "5C6C5C"
type input "92"
type input "108"
type input "92"
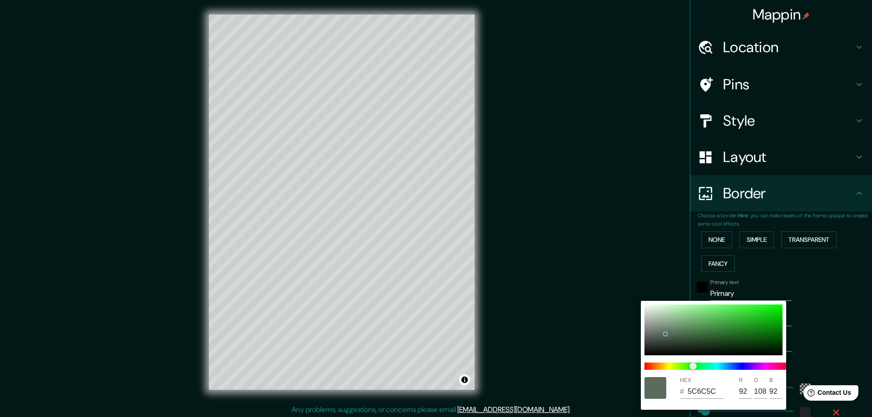
type input "281"
type input "47"
type input "586758"
type input "88"
type input "103"
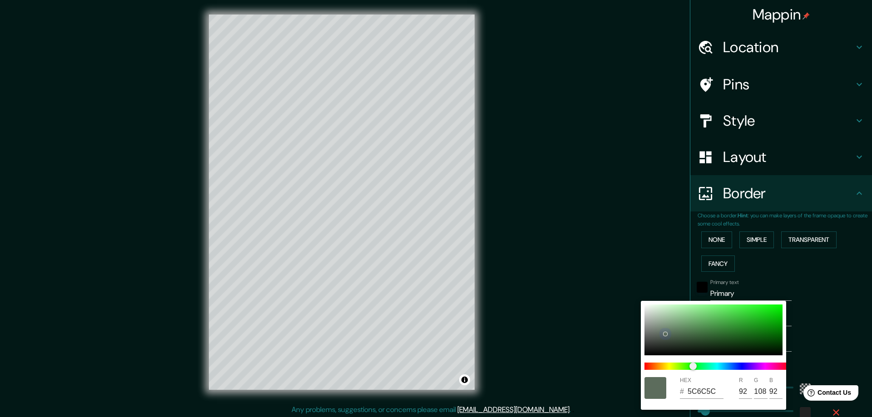
type input "88"
type input "281"
type input "47"
type input "4F5C4F"
type input "79"
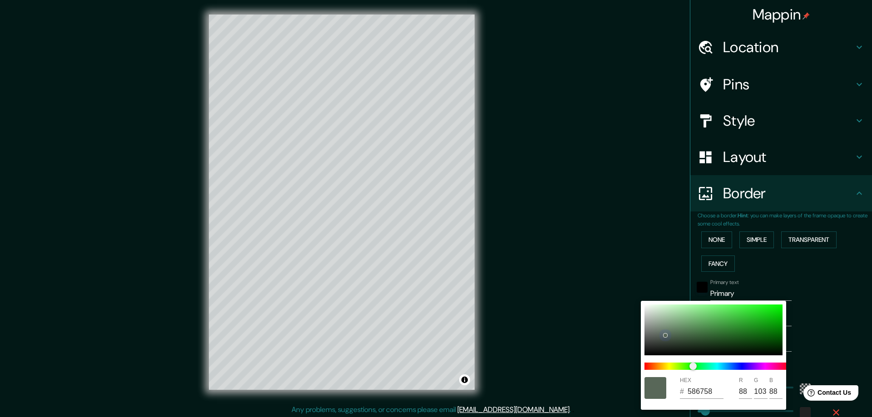
type input "92"
type input "79"
type input "281"
type input "47"
type input "445344"
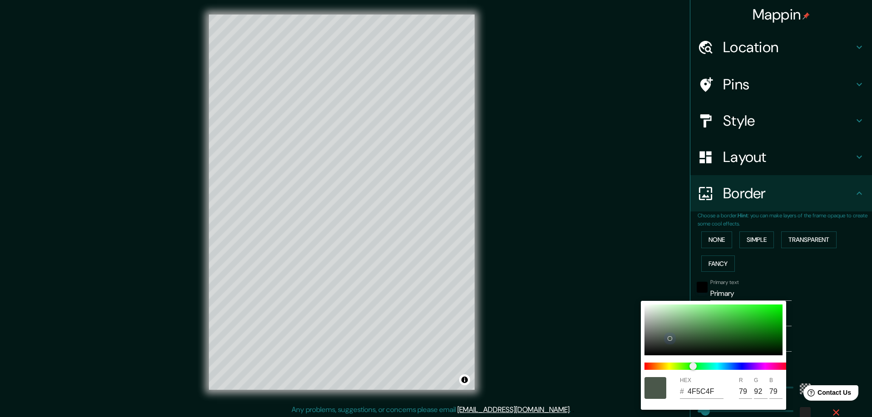
type input "68"
type input "83"
type input "68"
type input "281"
type input "47"
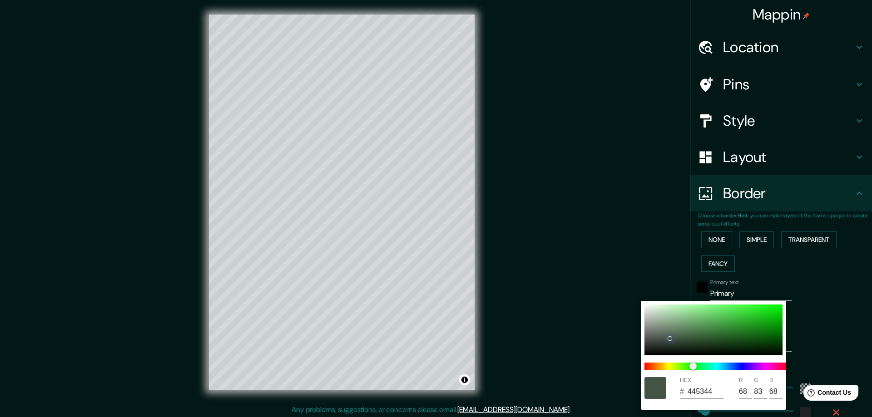
type input "435343"
type input "67"
type input "281"
type input "47"
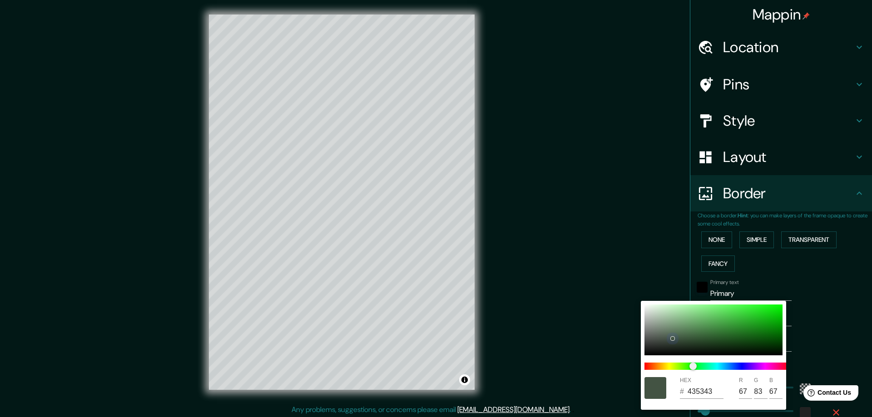
type input "281"
type input "47"
type input "425342"
type input "66"
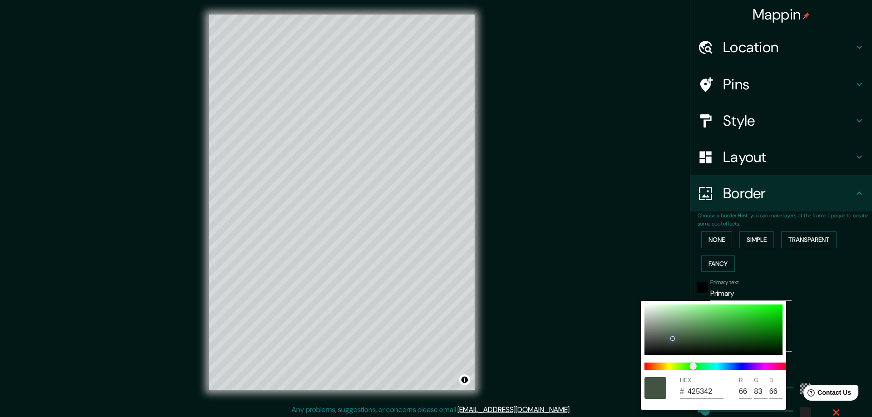
type input "281"
type input "47"
type input "281"
type input "47"
type input "415341"
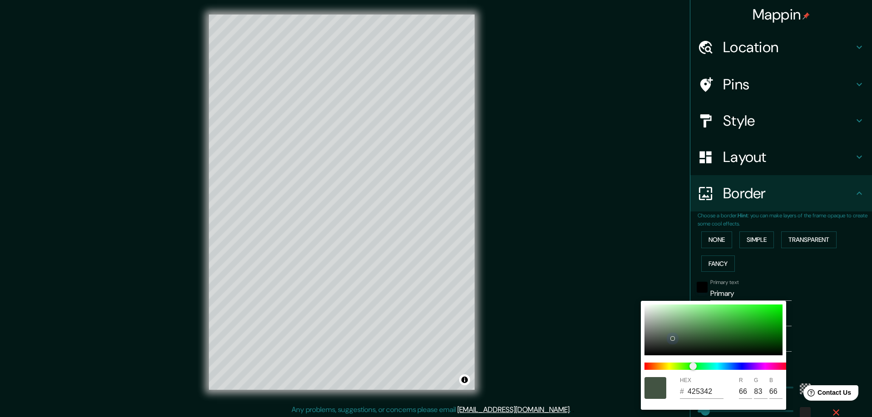
type input "65"
drag, startPoint x: 658, startPoint y: 351, endPoint x: 674, endPoint y: 339, distance: 19.4
click at [674, 339] on div at bounding box center [675, 339] width 4 height 4
type input "281"
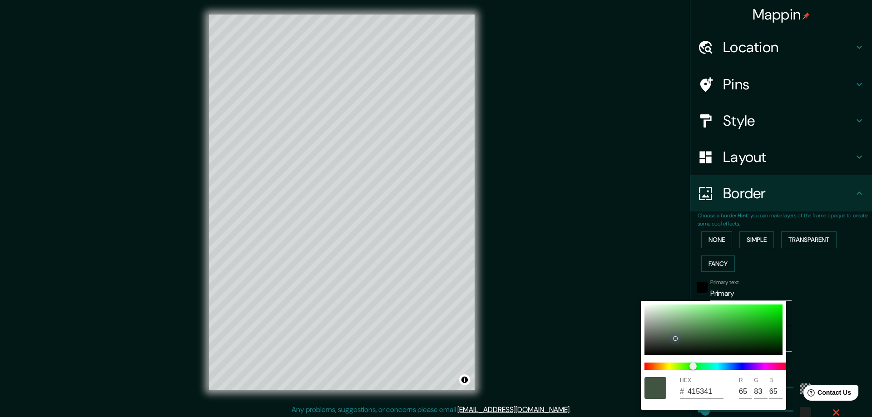
type input "47"
click at [612, 227] on div at bounding box center [436, 208] width 872 height 417
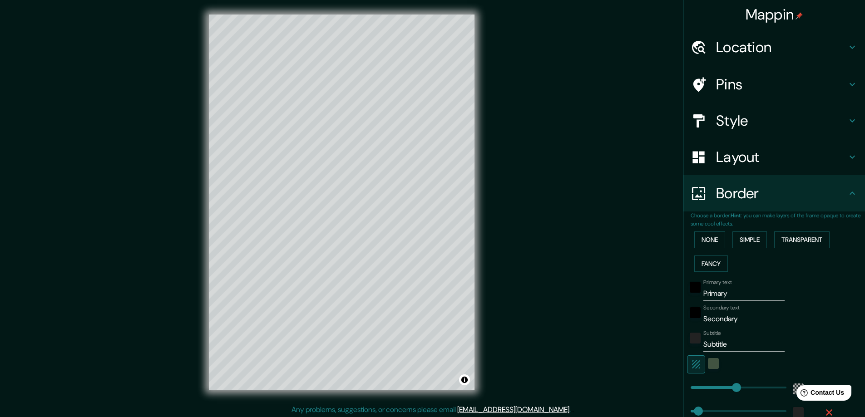
click at [716, 296] on input "Primary" at bounding box center [743, 294] width 81 height 15
type input "b"
type input "281"
type input "47"
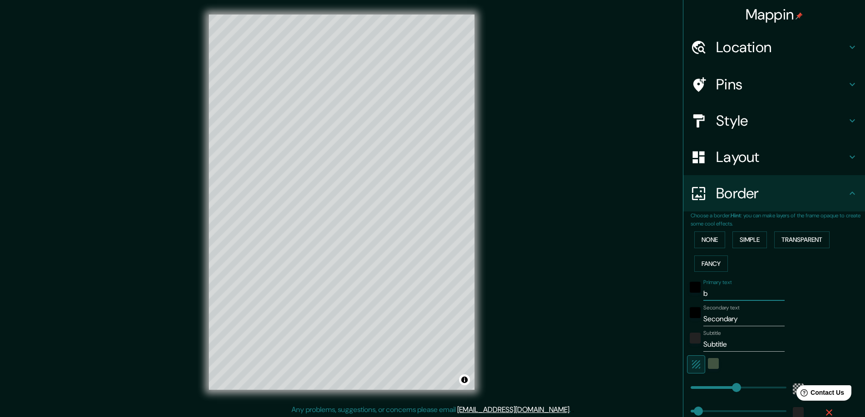
type input "bu"
type input "281"
type input "47"
type input "bur"
type input "281"
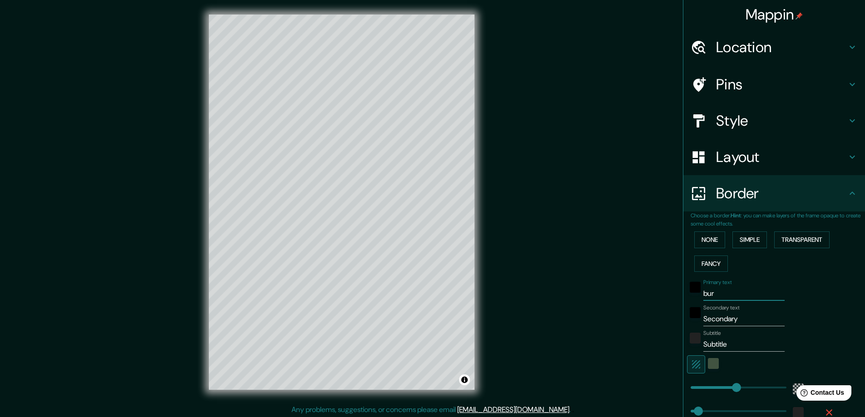
type input "47"
type input "burg"
type input "281"
type input "47"
type input "burgu"
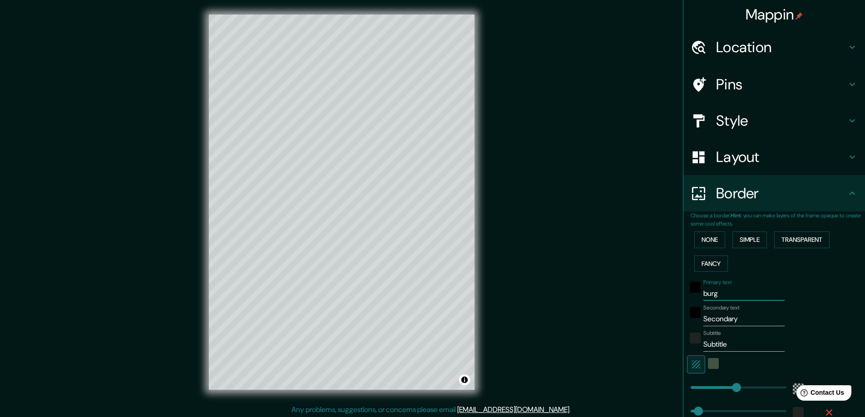
type input "281"
type input "47"
type input "burg"
type input "281"
type input "47"
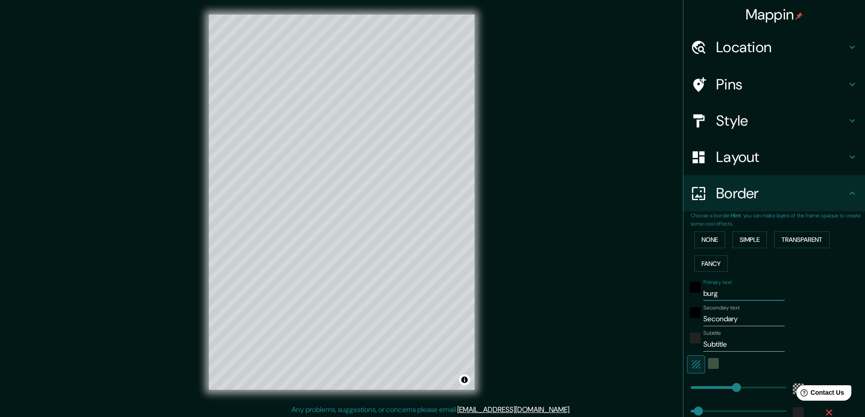
type input "bur"
type input "281"
type input "47"
type input "bu"
type input "281"
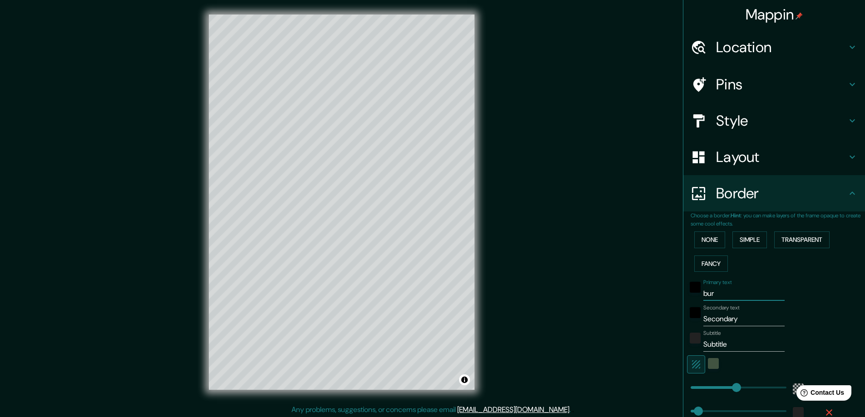
type input "47"
type input "b"
type input "281"
type input "47"
type input "281"
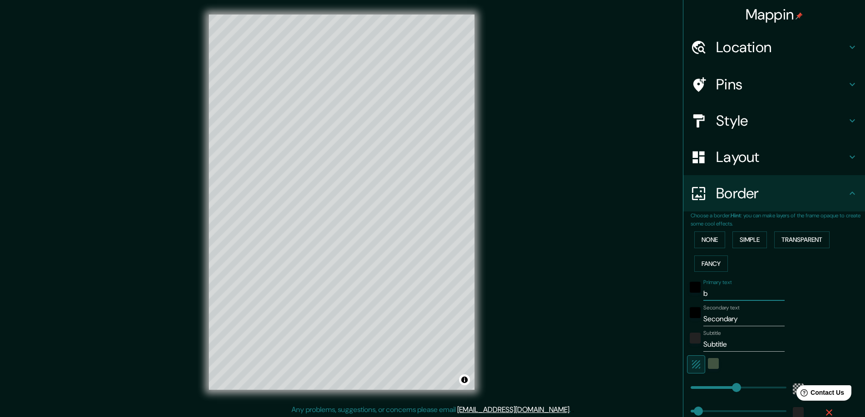
type input "47"
type input "B"
type input "281"
type input "47"
type input "BU"
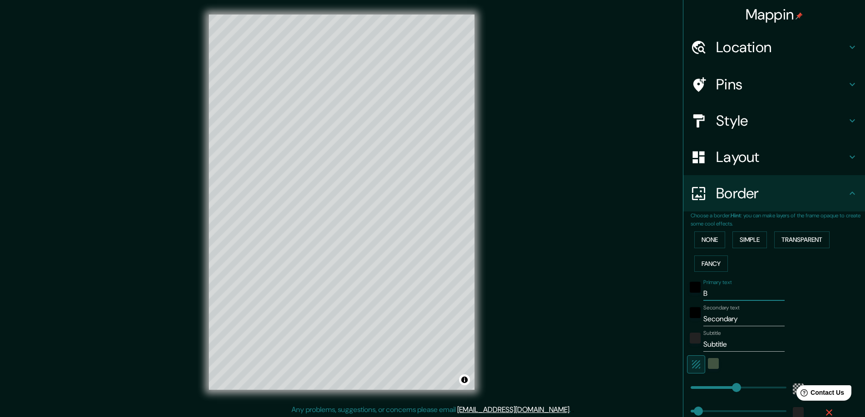
type input "281"
type input "47"
type input "BUR"
type input "281"
type input "47"
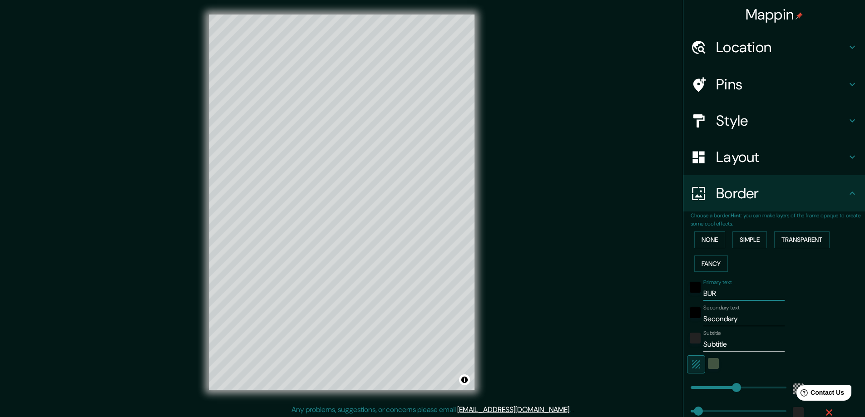
type input "BURG"
type input "281"
type input "47"
type input "BURGE"
type input "281"
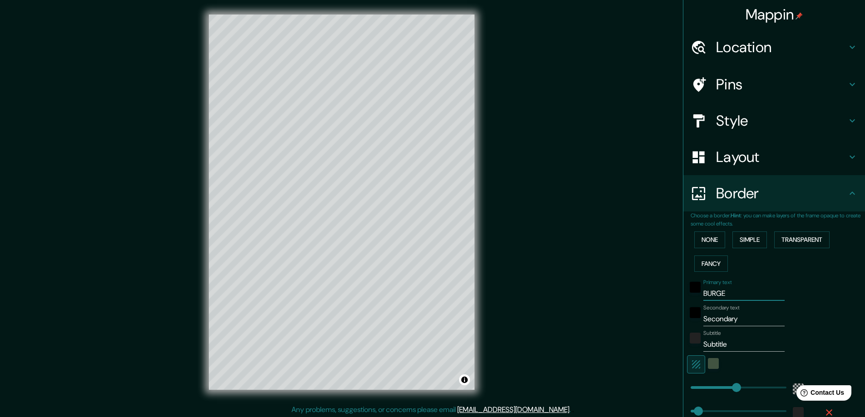
type input "47"
type input "BURGET"
type input "281"
type input "47"
type input "BURGE"
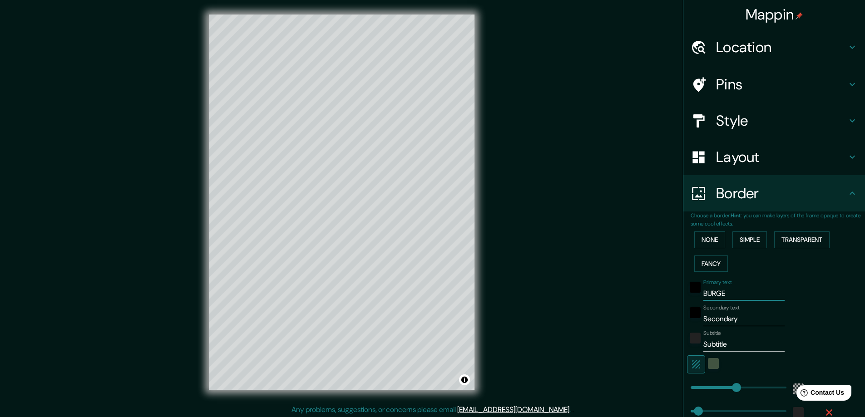
type input "281"
type input "47"
type input "BURG"
type input "281"
type input "47"
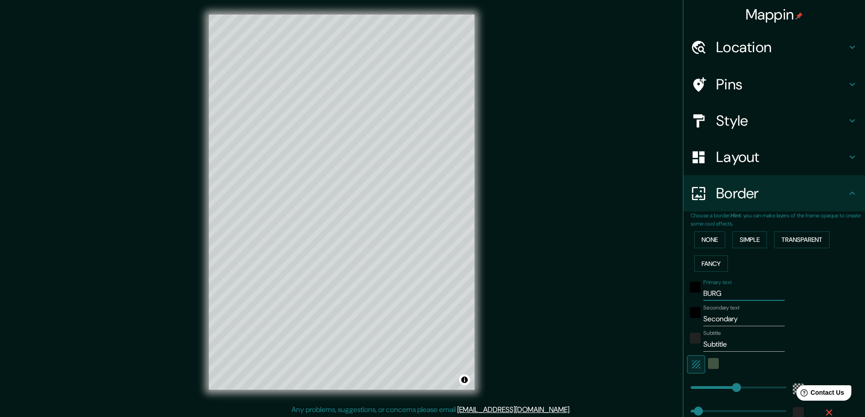
type input "BURGY"
type input "281"
type input "47"
type input "BURGYE"
type input "281"
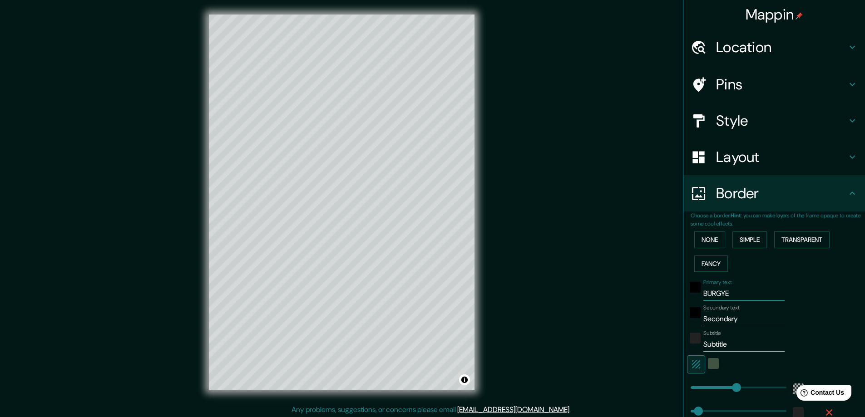
type input "47"
type input "BURGYET"
type input "281"
type input "47"
type input "BURGYE"
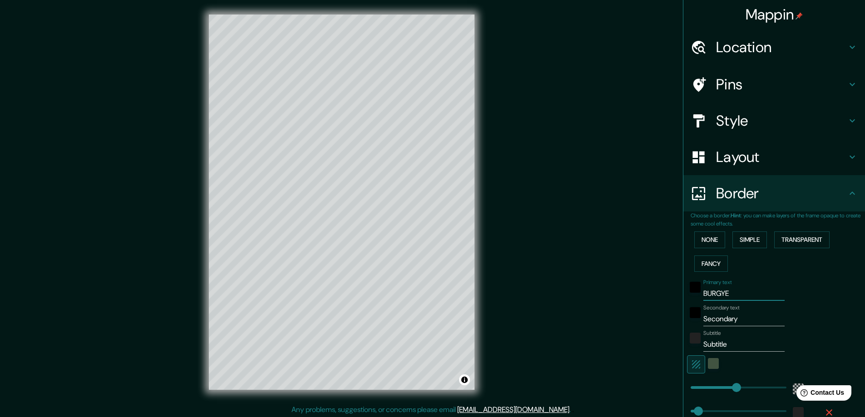
type input "281"
type input "47"
type input "BURGY"
type input "281"
type input "47"
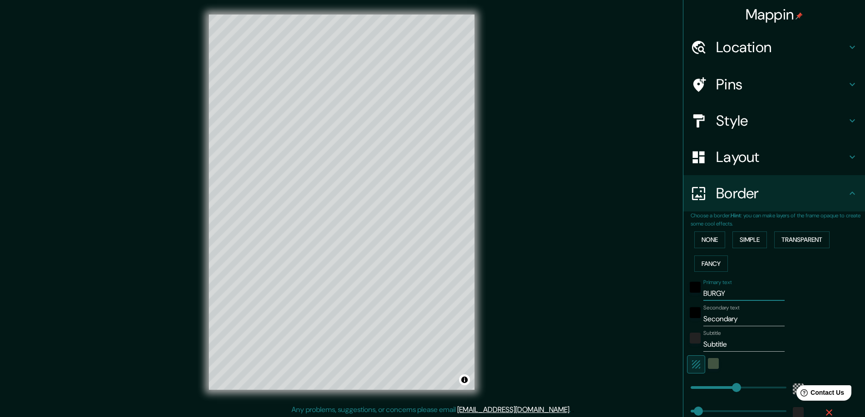
type input "BURG"
type input "281"
type input "47"
type input "BURGU"
type input "281"
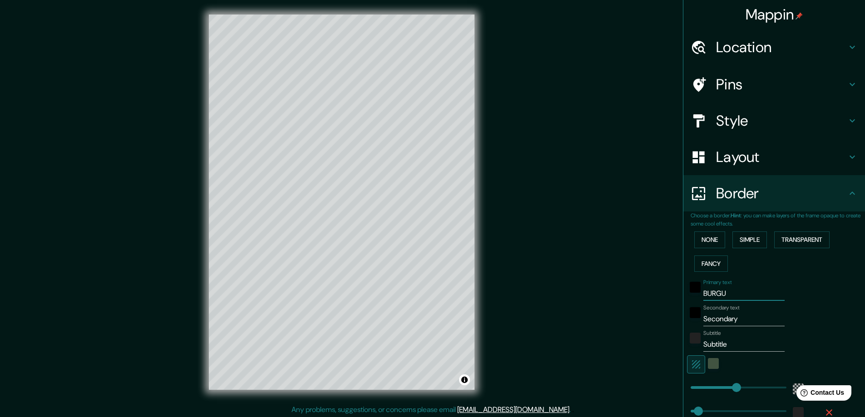
type input "47"
click at [721, 311] on label "Secondary text" at bounding box center [721, 308] width 36 height 8
click at [721, 312] on input "Secondary" at bounding box center [743, 319] width 81 height 15
click at [721, 318] on input "Secondary" at bounding box center [743, 319] width 81 height 15
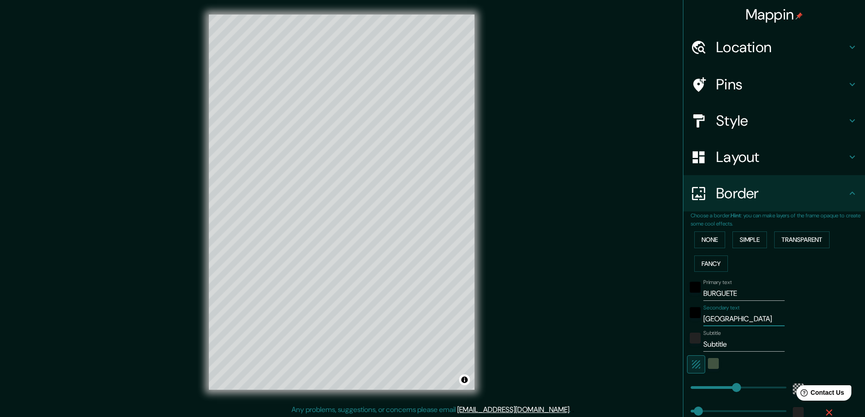
click at [704, 344] on input "Subtitle" at bounding box center [743, 344] width 81 height 15
click at [690, 341] on div "color-222222" at bounding box center [695, 338] width 11 height 11
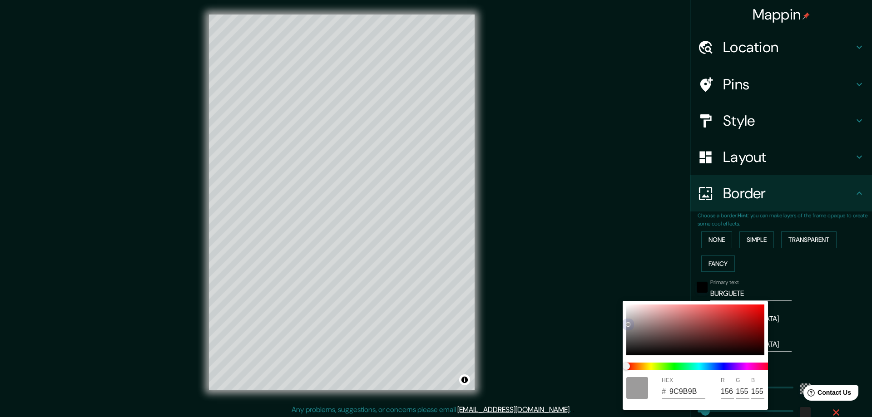
drag, startPoint x: 631, startPoint y: 340, endPoint x: 627, endPoint y: 324, distance: 16.4
click at [627, 324] on div at bounding box center [695, 330] width 138 height 51
click at [533, 297] on div at bounding box center [436, 208] width 872 height 417
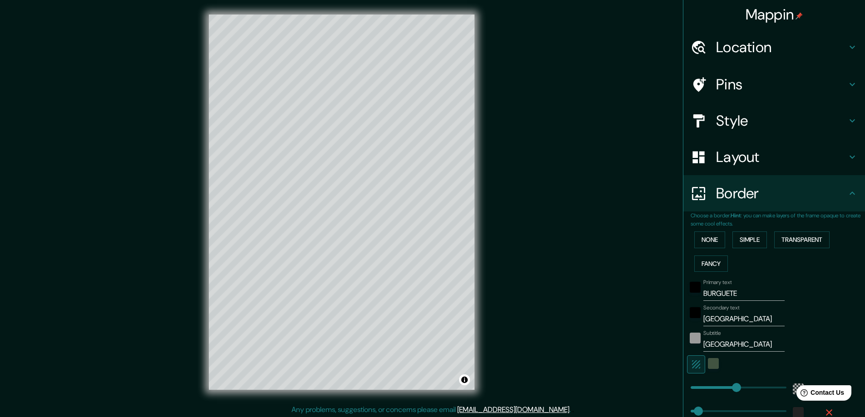
click at [731, 119] on h4 "Style" at bounding box center [781, 121] width 131 height 18
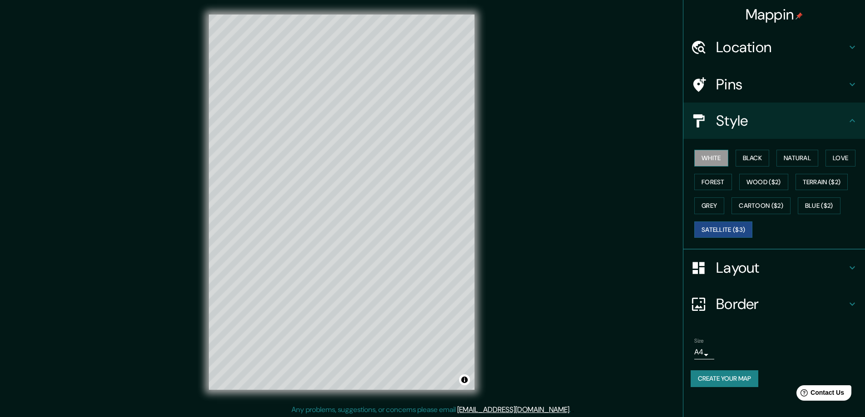
click at [713, 157] on button "White" at bounding box center [711, 158] width 34 height 17
click at [710, 204] on button "Grey" at bounding box center [709, 206] width 30 height 17
click at [712, 228] on button "Satellite ($3)" at bounding box center [723, 230] width 58 height 17
